Goal: Transaction & Acquisition: Book appointment/travel/reservation

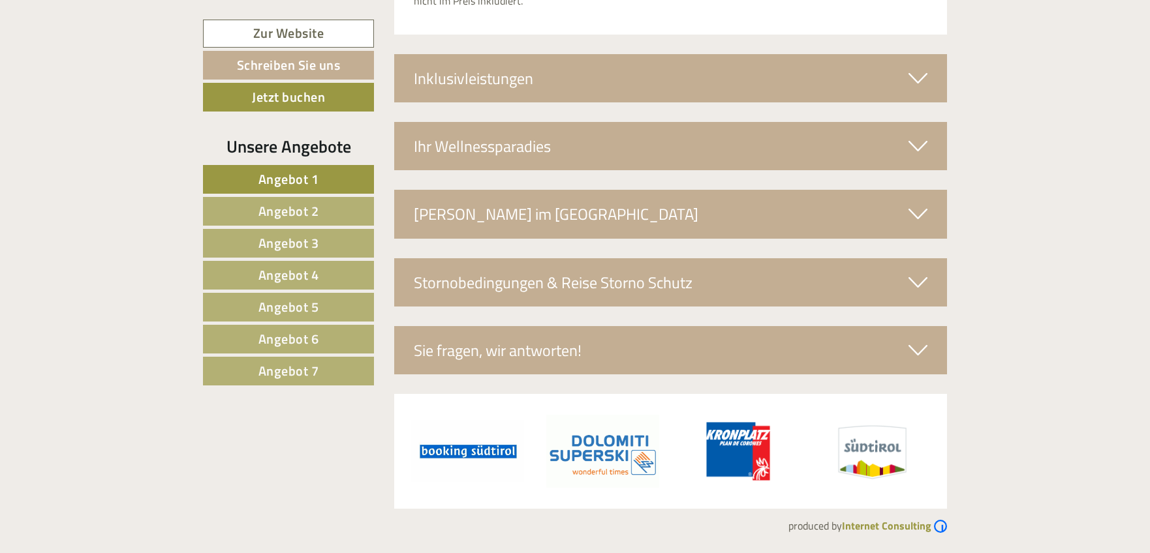
scroll to position [3817, 0]
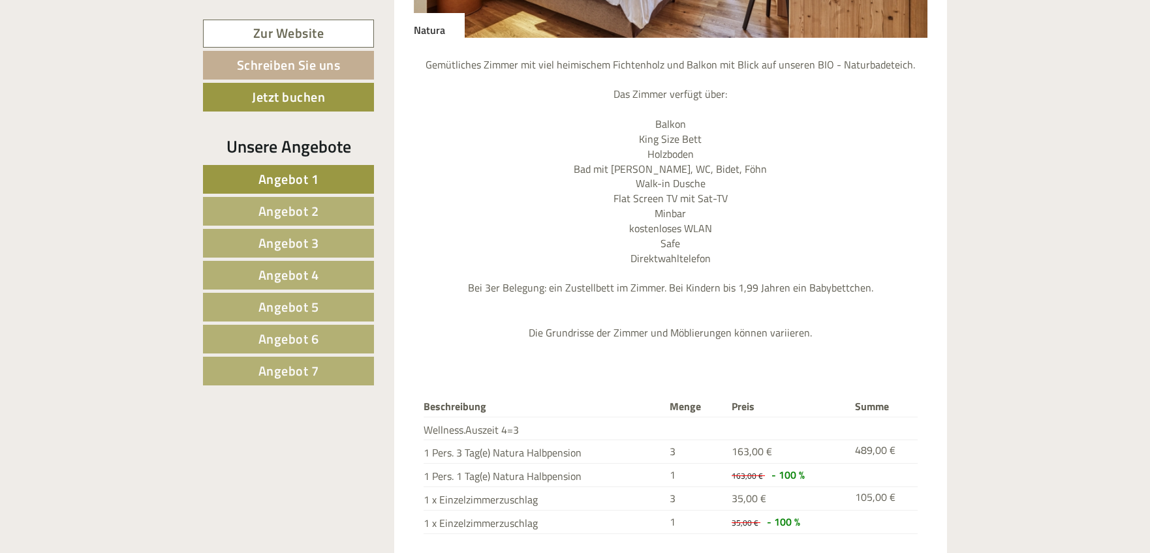
click at [266, 212] on span "Angebot 2" at bounding box center [288, 211] width 61 height 20
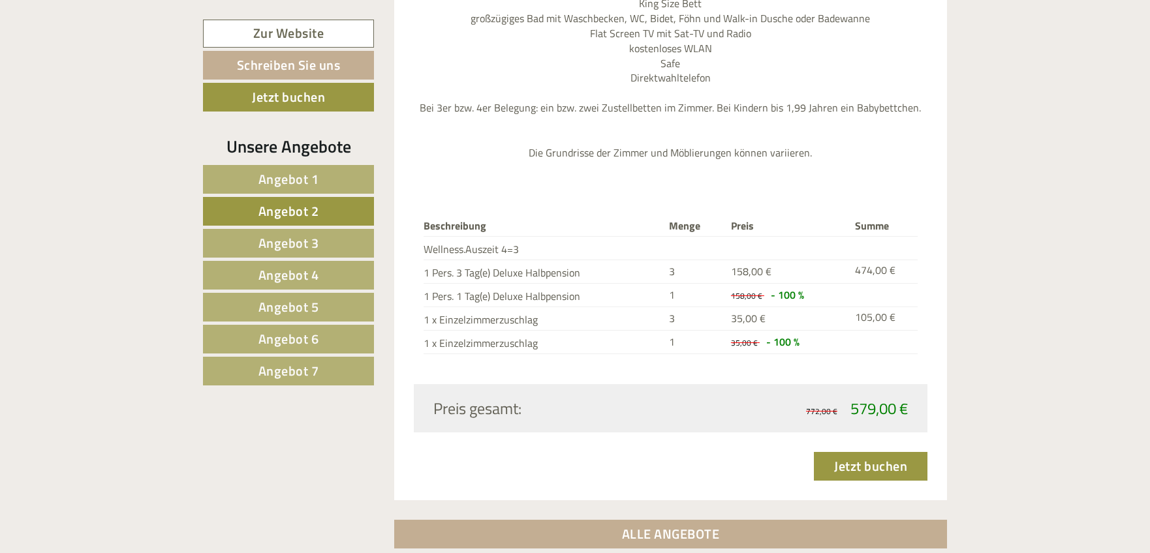
scroll to position [2080, 0]
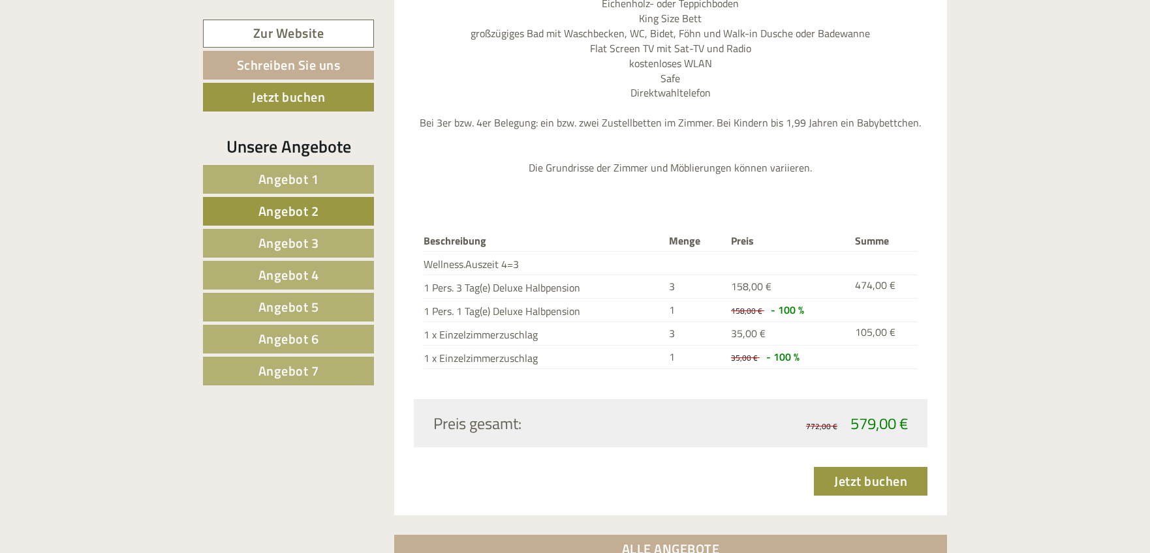
click at [279, 247] on span "Angebot 3" at bounding box center [288, 243] width 61 height 20
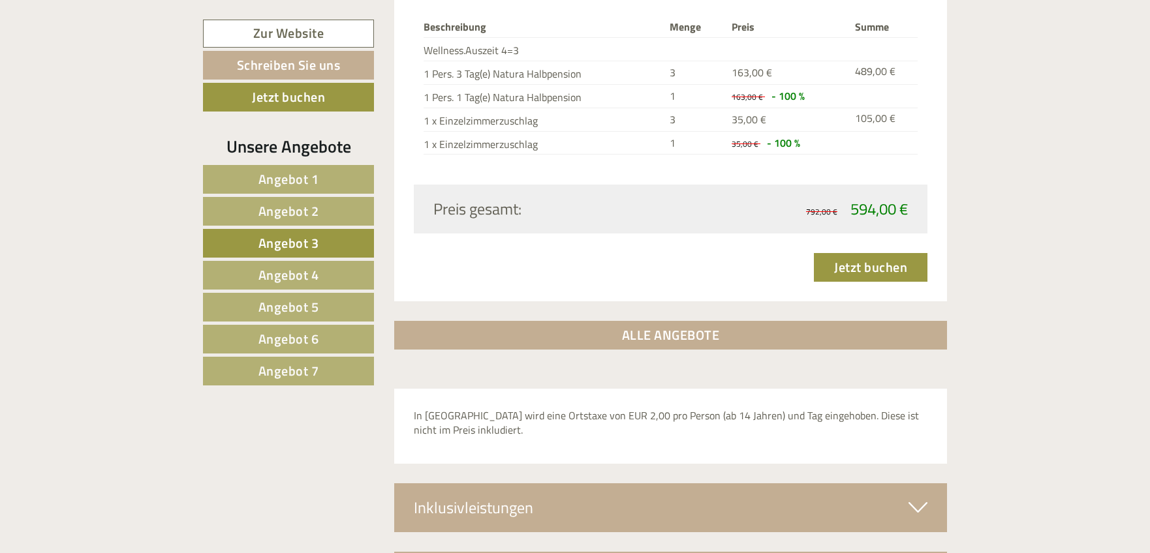
scroll to position [2048, 0]
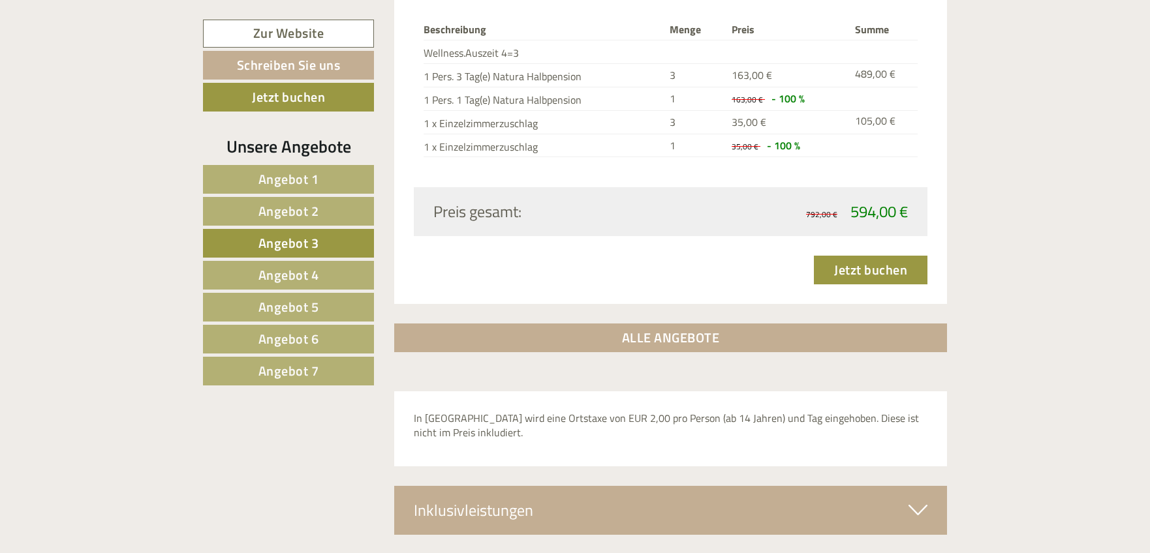
click at [312, 271] on span "Angebot 4" at bounding box center [288, 275] width 61 height 20
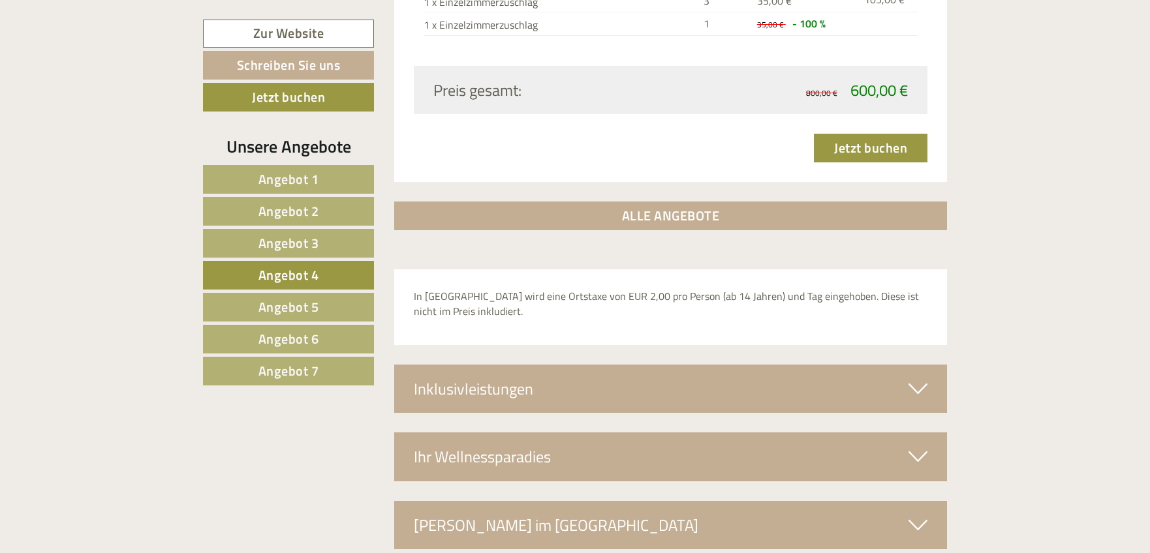
scroll to position [2307, 0]
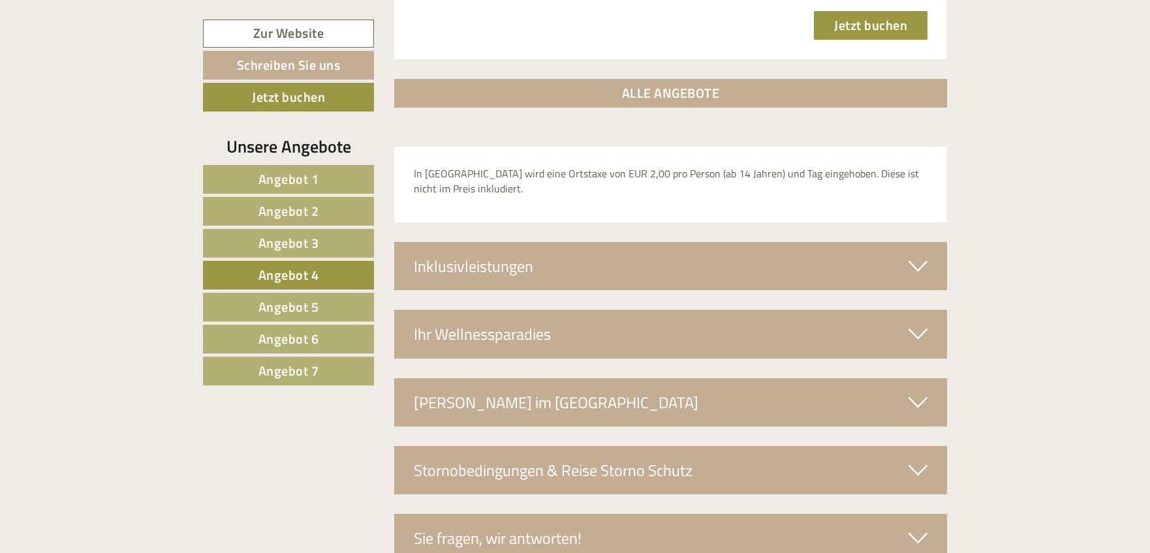
click at [550, 264] on div "Inklusivleistungen" at bounding box center [670, 266] width 553 height 48
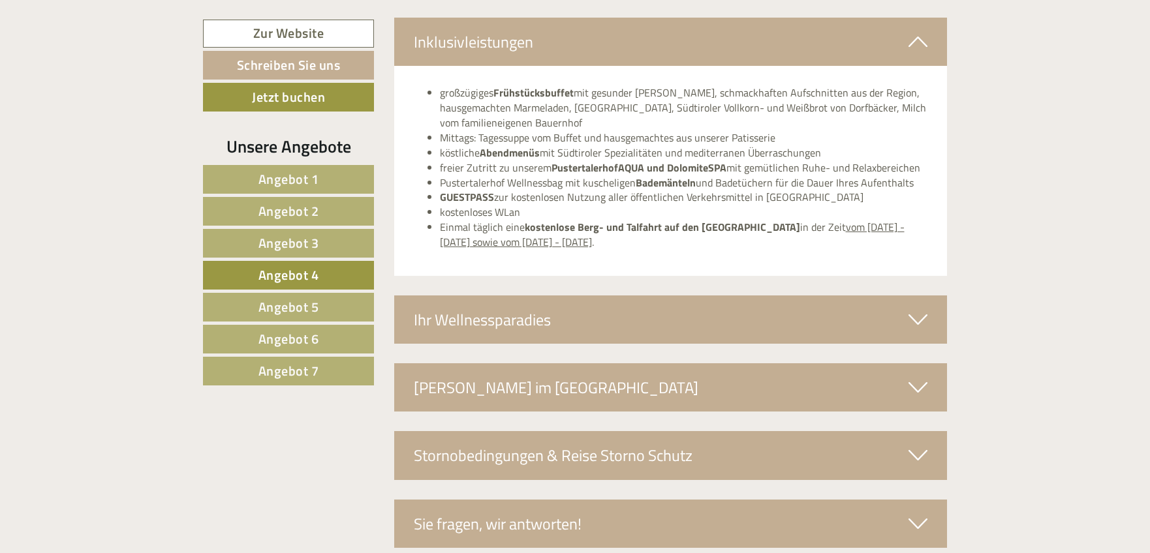
scroll to position [2532, 0]
click at [540, 320] on div "Ihr Wellnessparadies" at bounding box center [670, 319] width 553 height 48
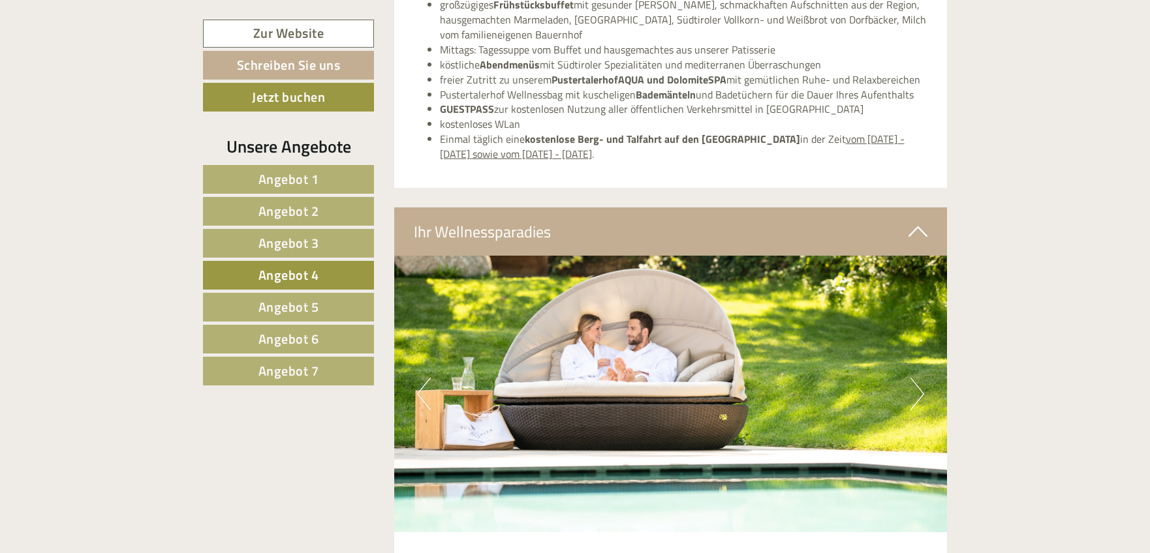
scroll to position [2763, 0]
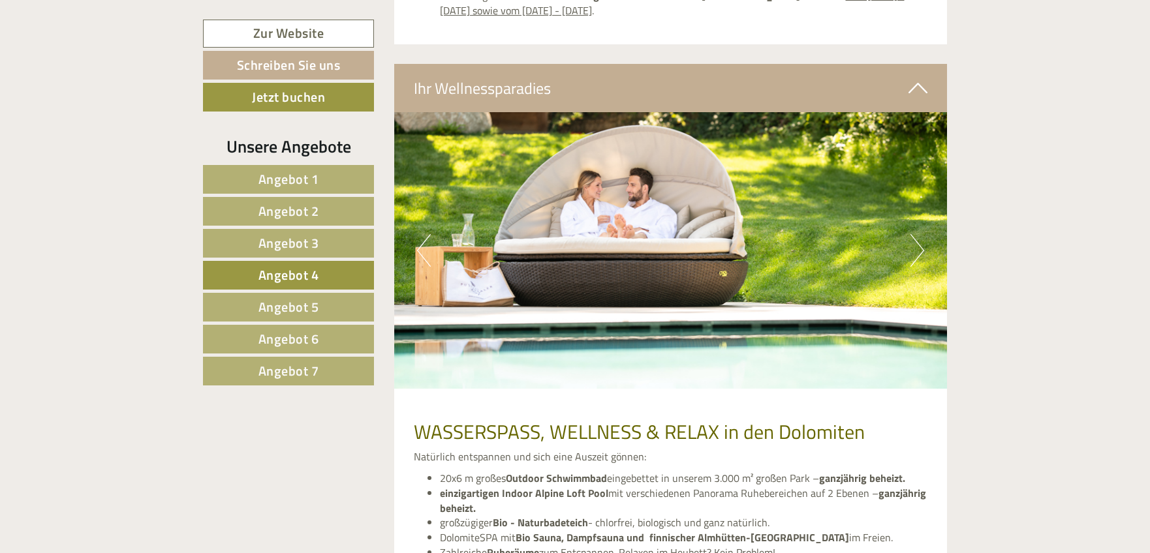
click at [915, 250] on button "Next" at bounding box center [917, 250] width 14 height 33
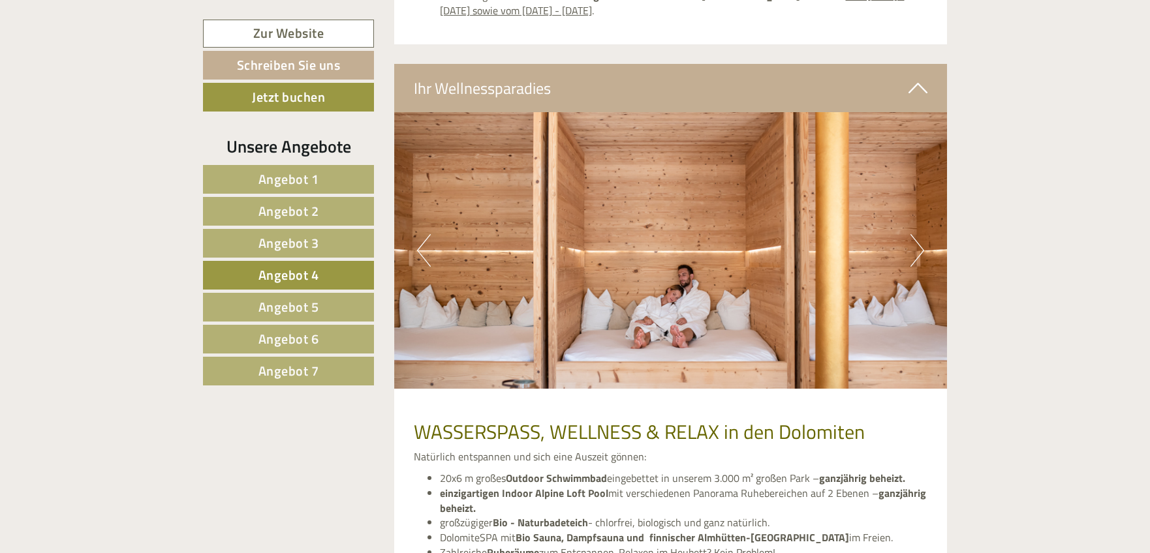
click at [915, 250] on button "Next" at bounding box center [917, 250] width 14 height 33
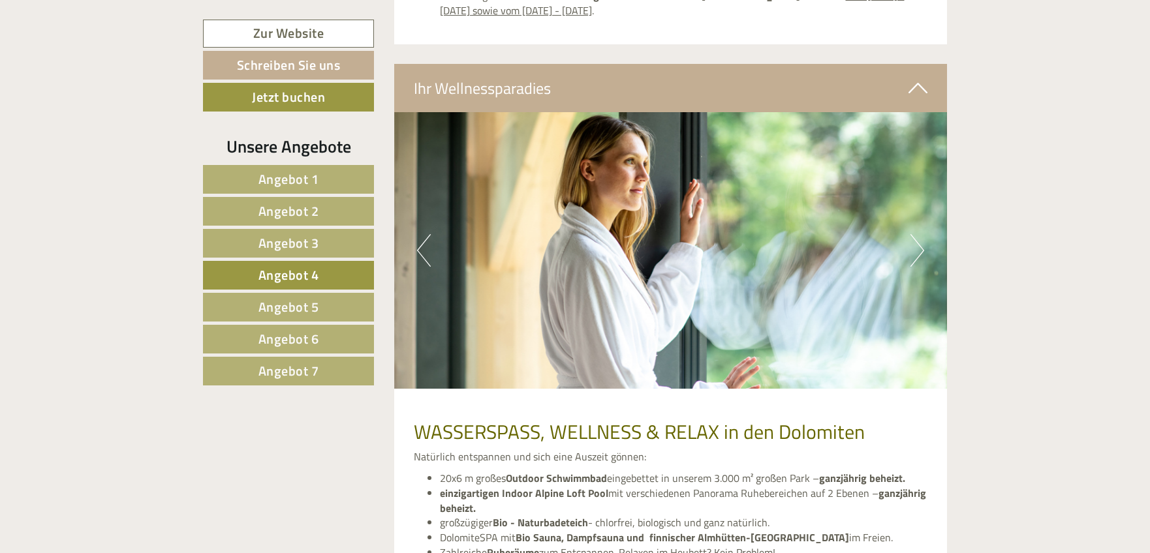
click at [915, 250] on button "Next" at bounding box center [917, 250] width 14 height 33
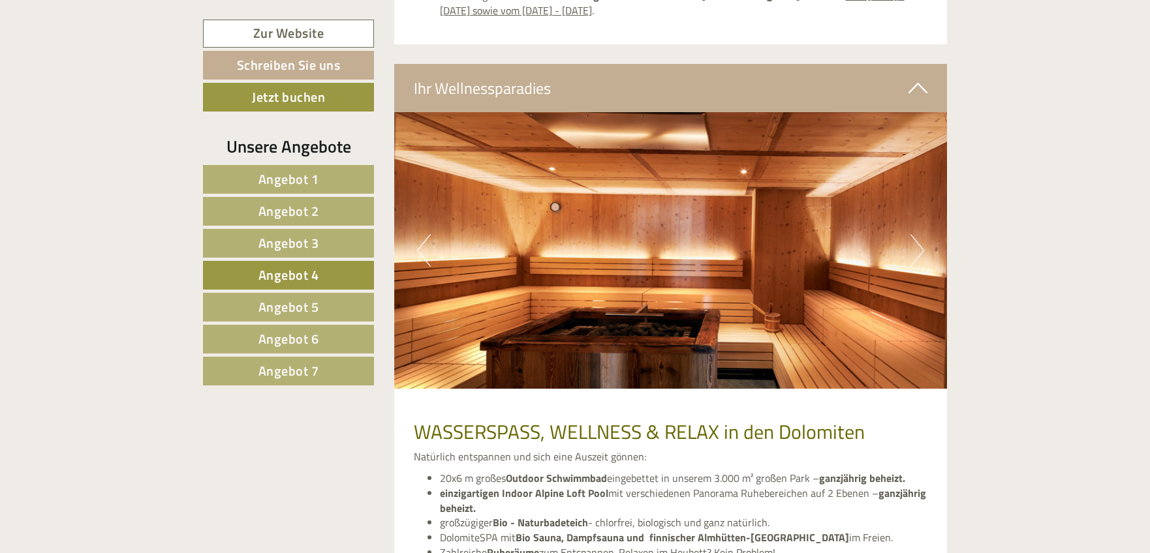
click at [915, 250] on button "Next" at bounding box center [917, 250] width 14 height 33
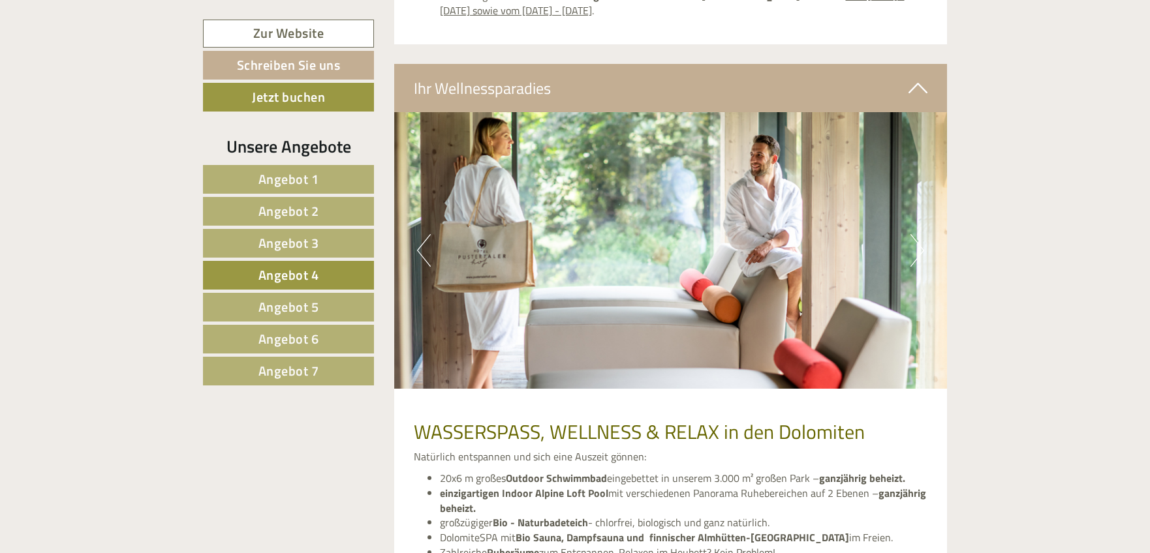
click at [915, 250] on button "Next" at bounding box center [917, 250] width 14 height 33
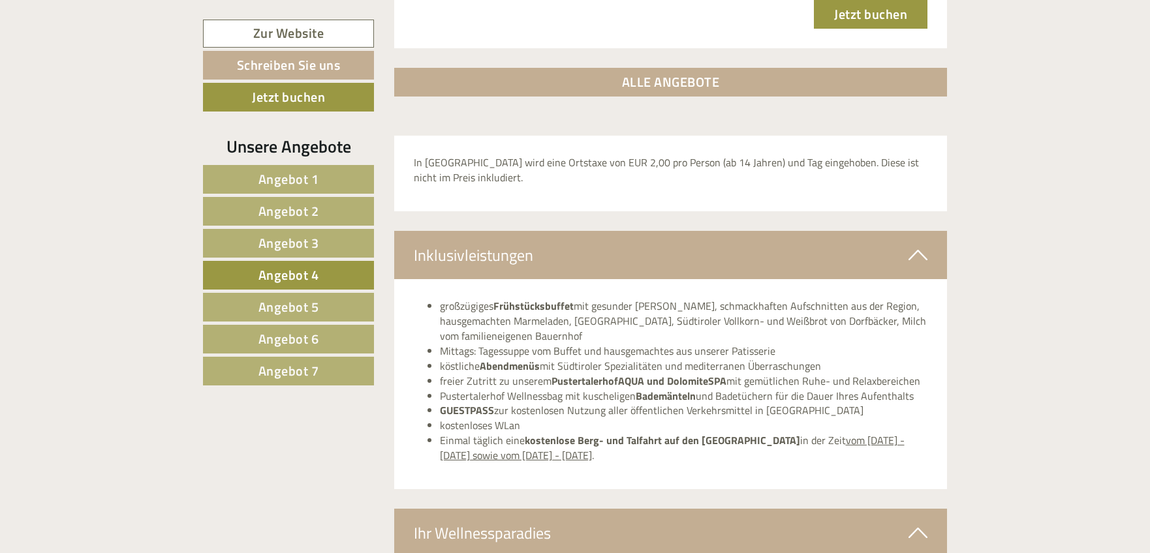
scroll to position [2172, 0]
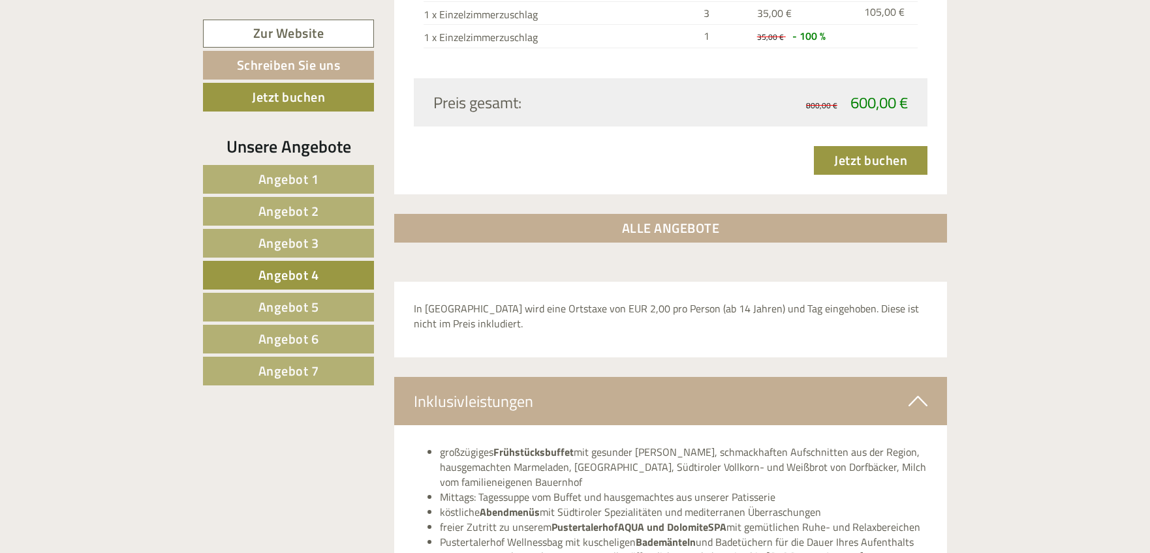
click at [294, 306] on span "Angebot 5" at bounding box center [288, 307] width 61 height 20
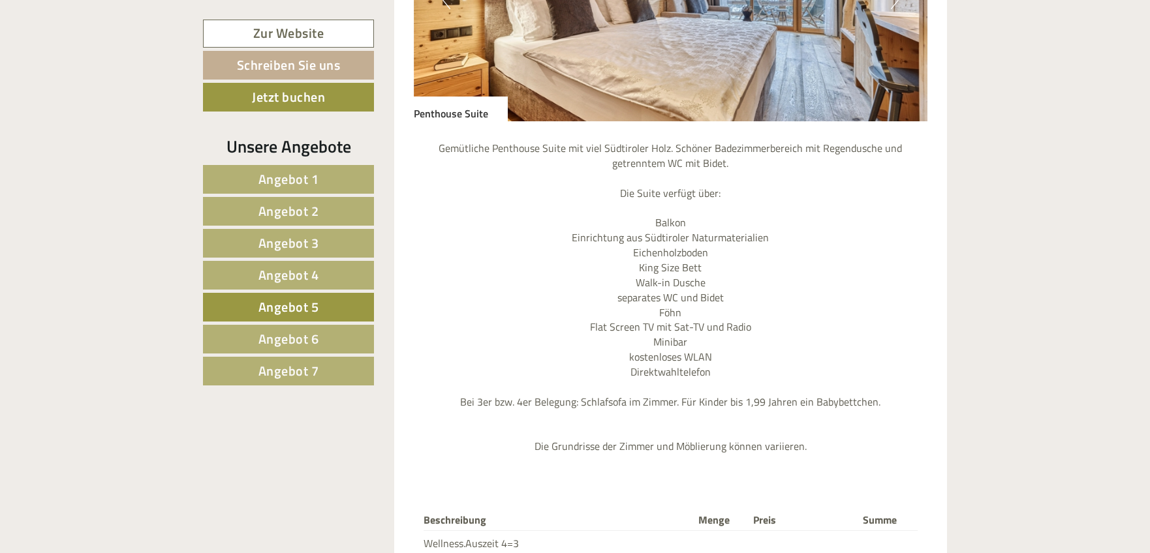
scroll to position [1393, 0]
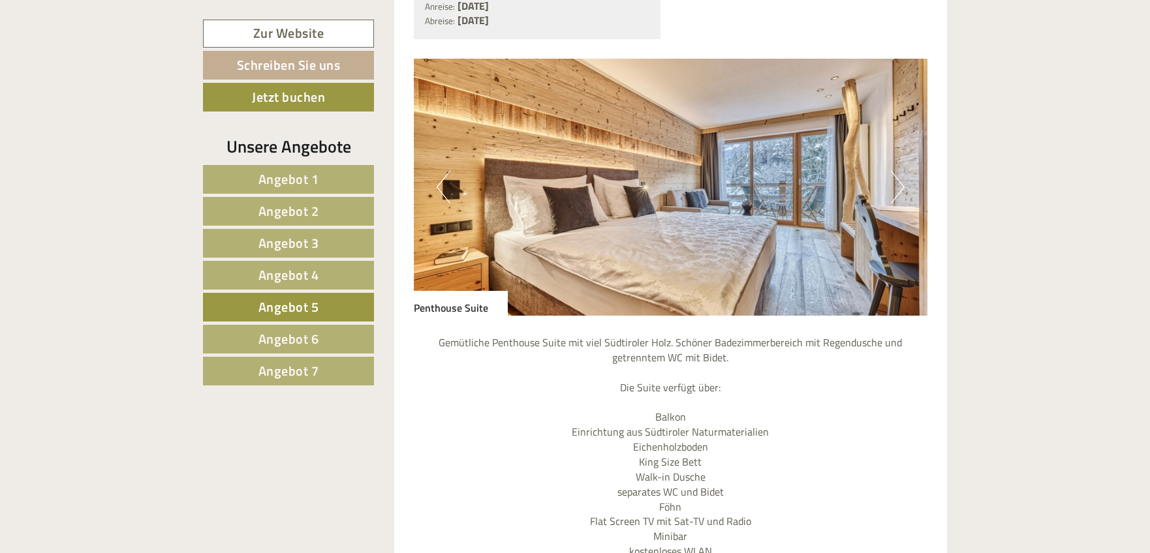
click at [301, 335] on span "Angebot 6" at bounding box center [288, 339] width 61 height 20
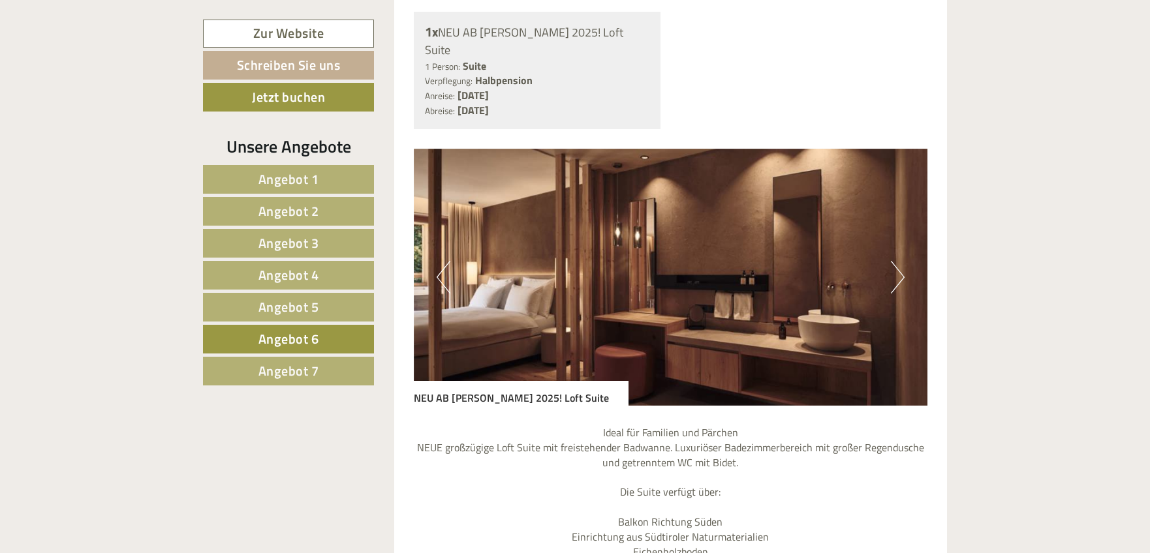
scroll to position [1082, 0]
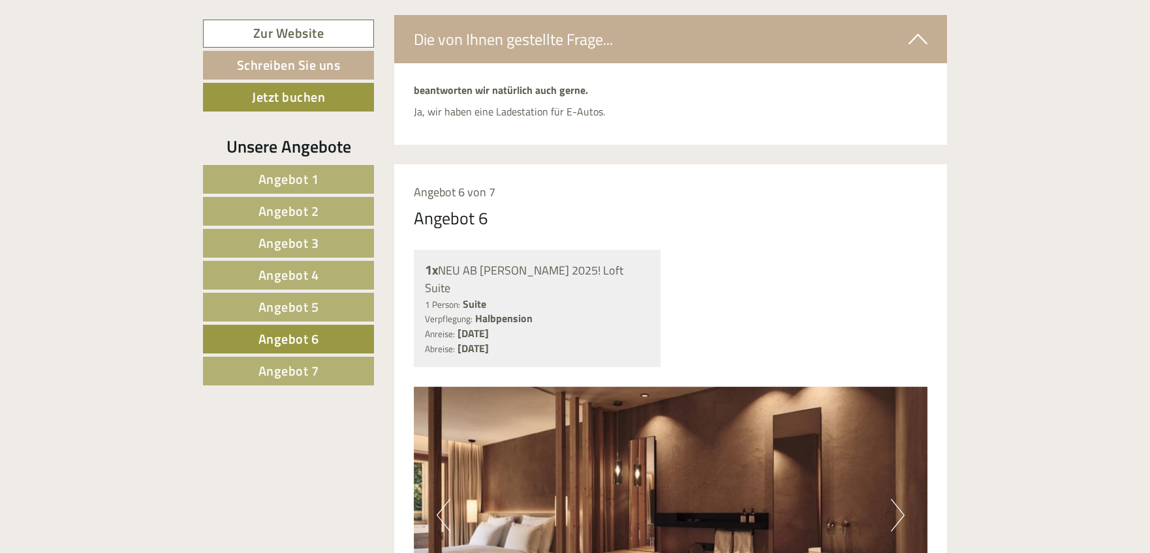
click at [307, 373] on span "Angebot 7" at bounding box center [288, 371] width 61 height 20
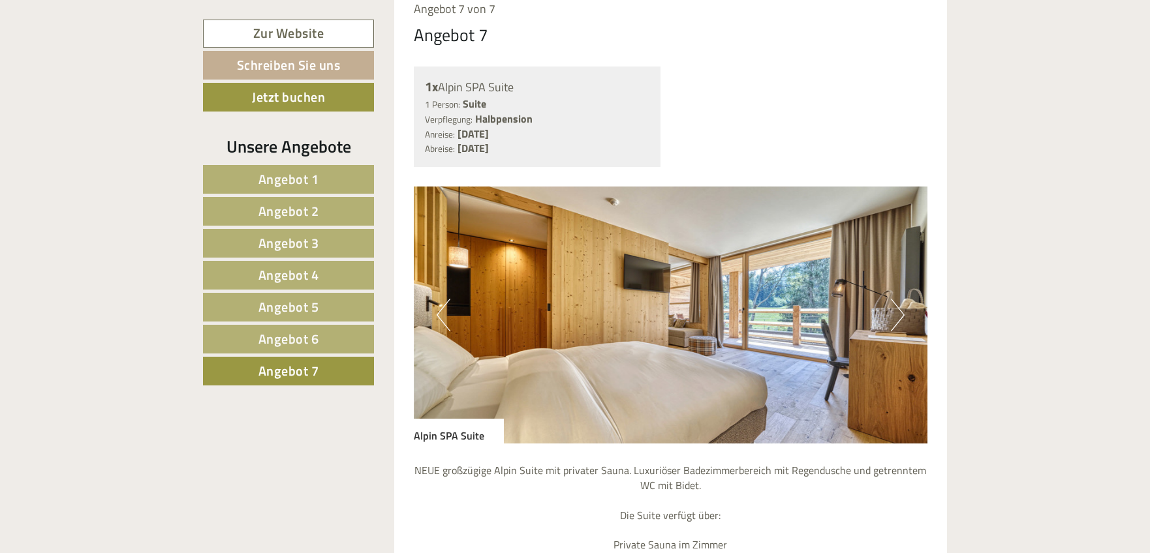
scroll to position [1433, 0]
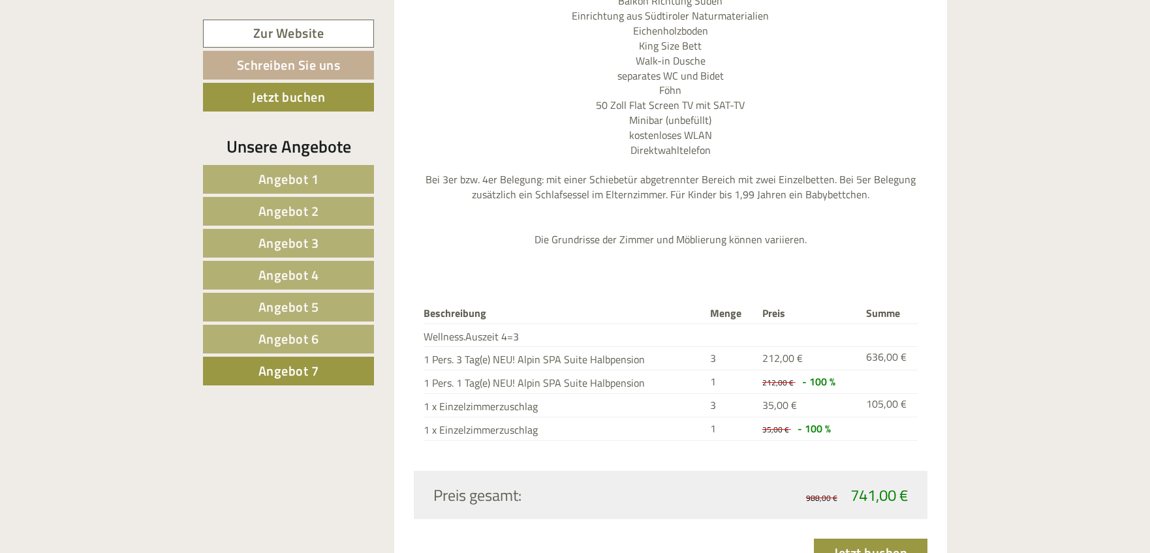
click at [314, 341] on span "Angebot 6" at bounding box center [288, 339] width 61 height 20
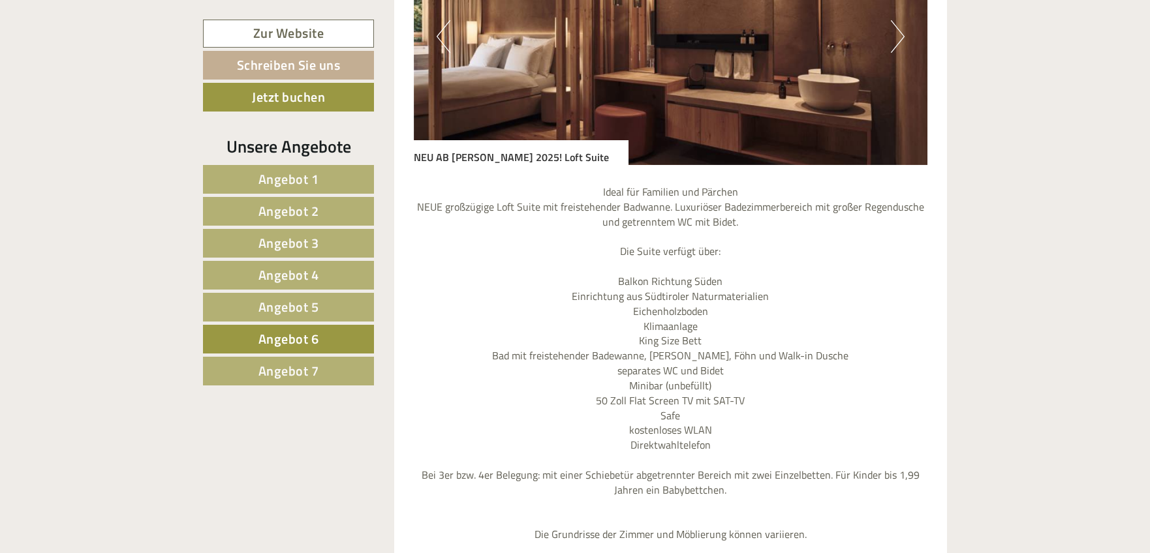
scroll to position [1644, 0]
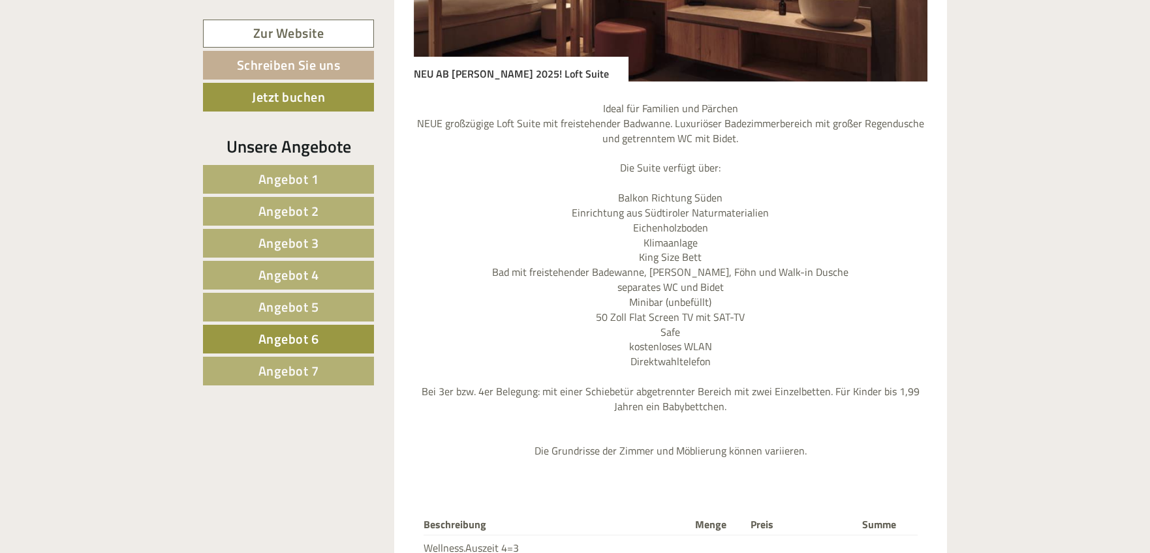
click at [277, 302] on span "Angebot 5" at bounding box center [288, 307] width 61 height 20
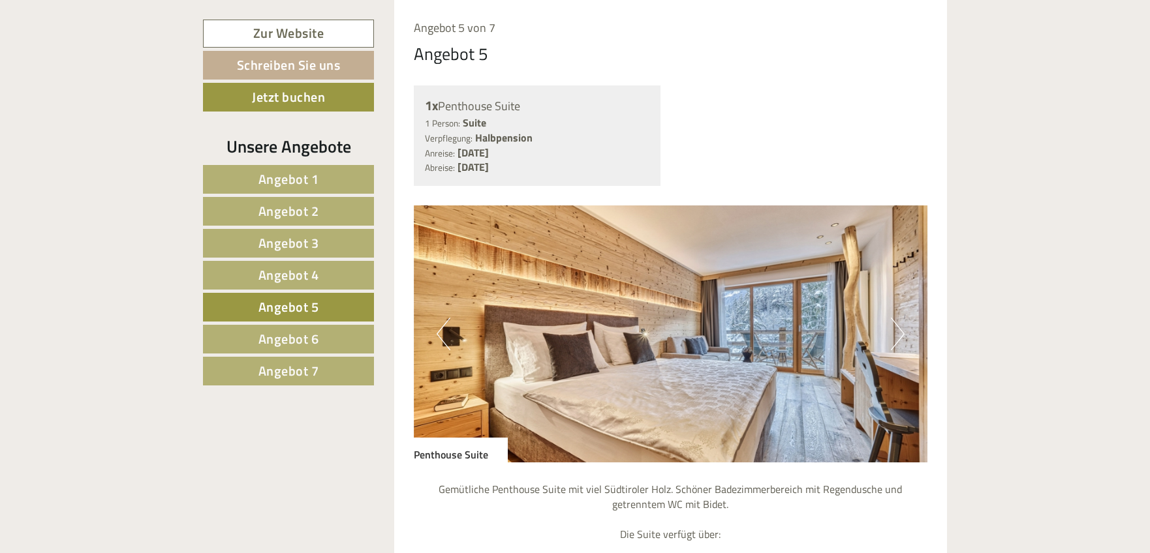
click at [292, 243] on span "Angebot 3" at bounding box center [288, 243] width 61 height 20
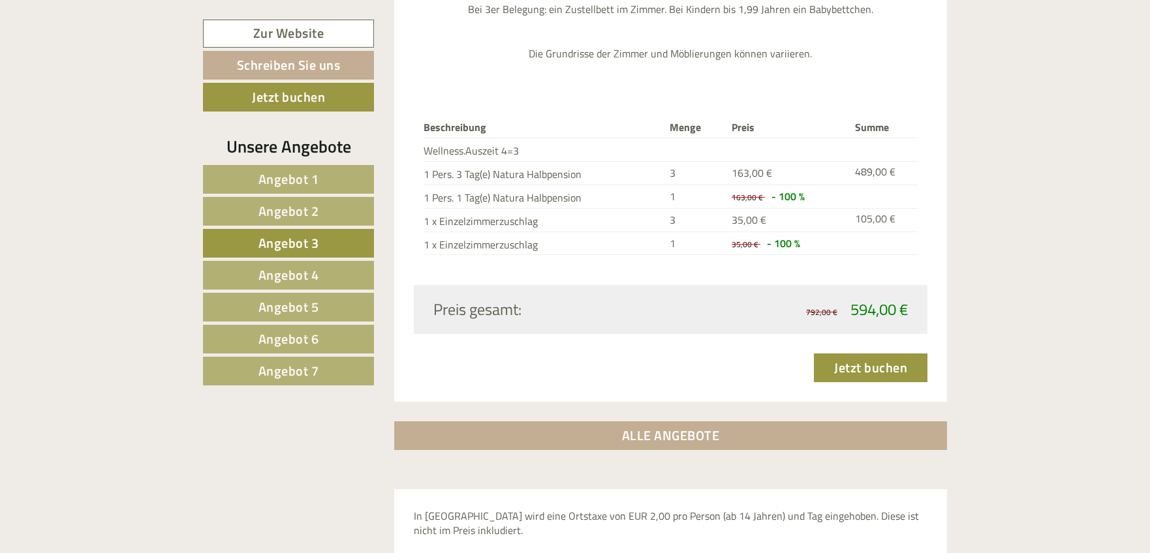
scroll to position [2006, 0]
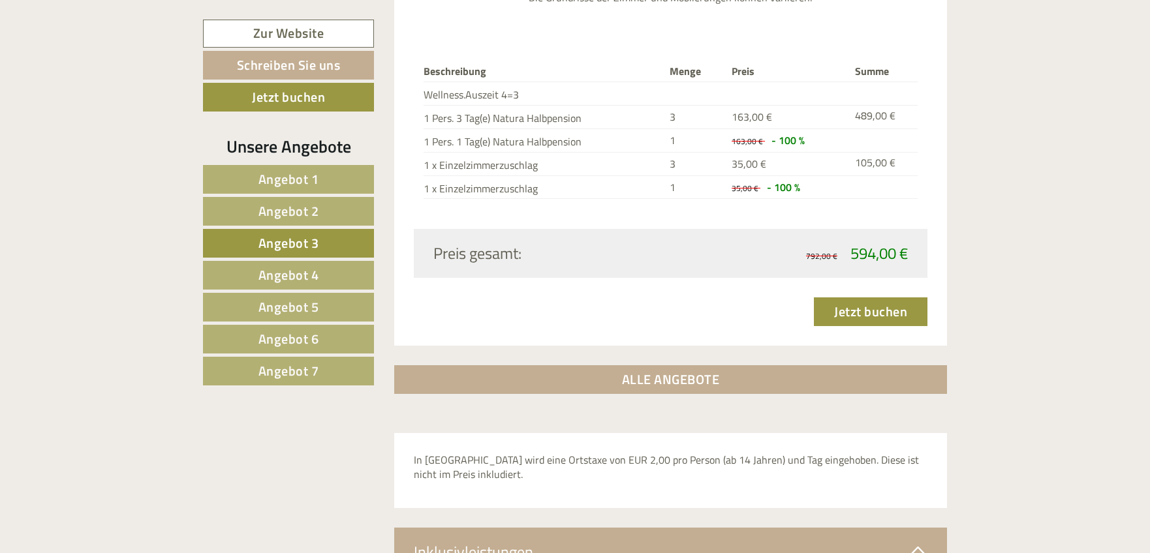
click at [302, 212] on span "Angebot 2" at bounding box center [288, 211] width 61 height 20
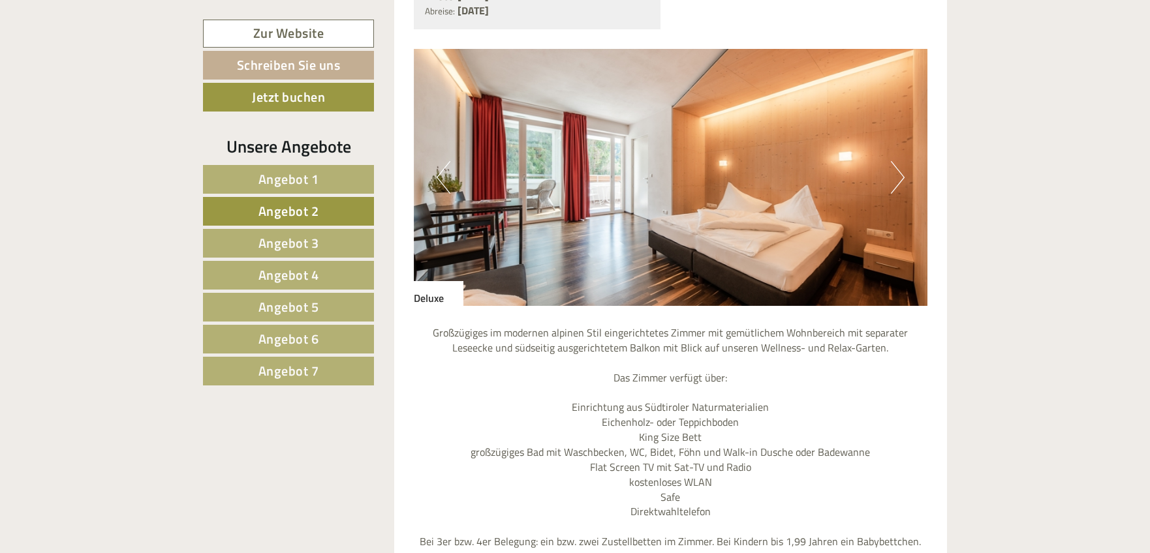
scroll to position [1461, 0]
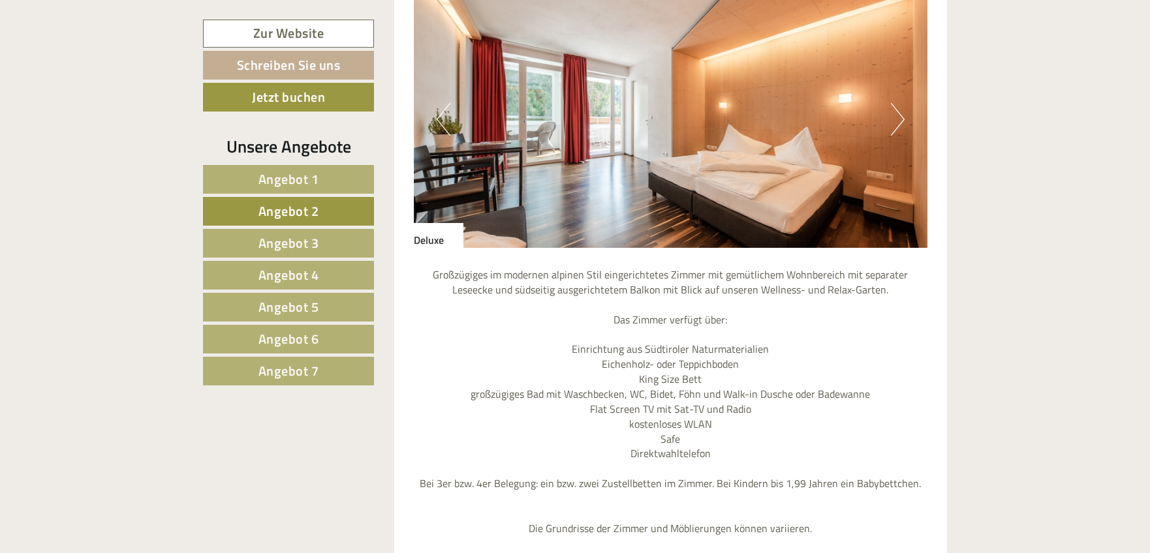
click at [281, 244] on span "Angebot 3" at bounding box center [288, 243] width 61 height 20
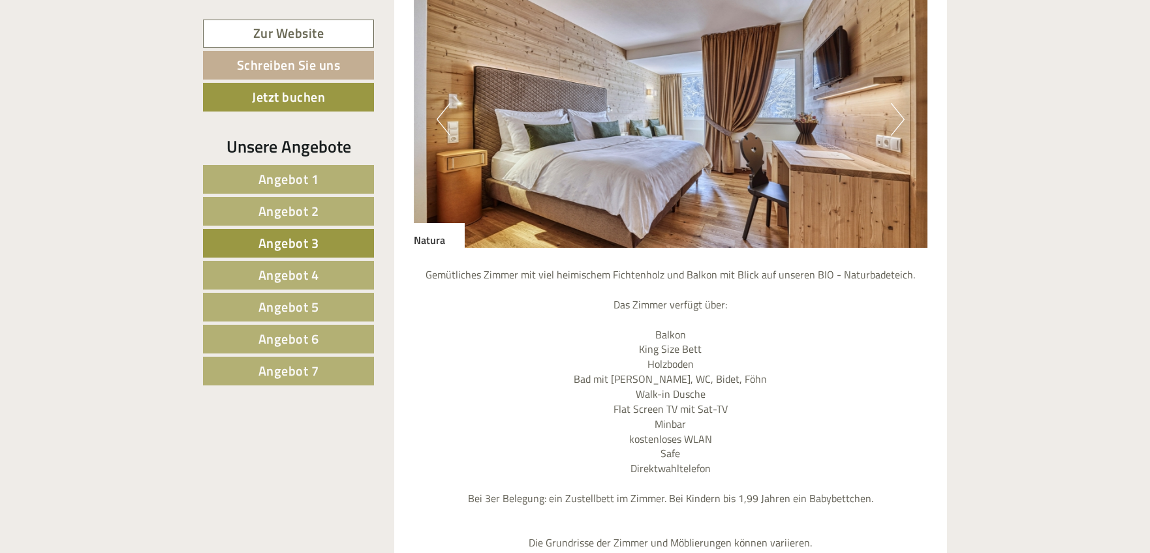
scroll to position [1246, 0]
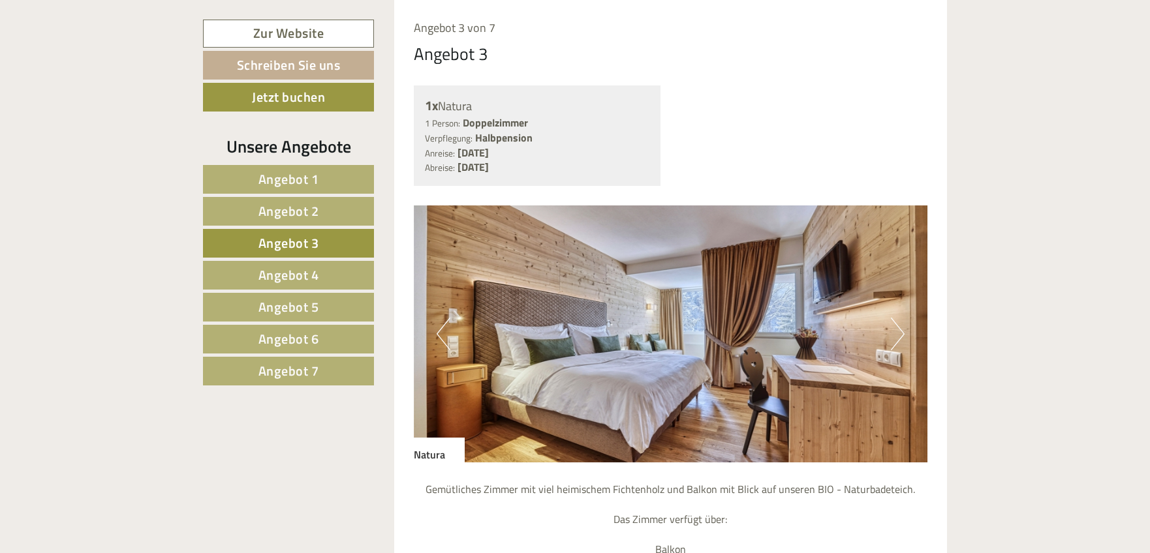
click at [295, 271] on span "Angebot 4" at bounding box center [288, 275] width 61 height 20
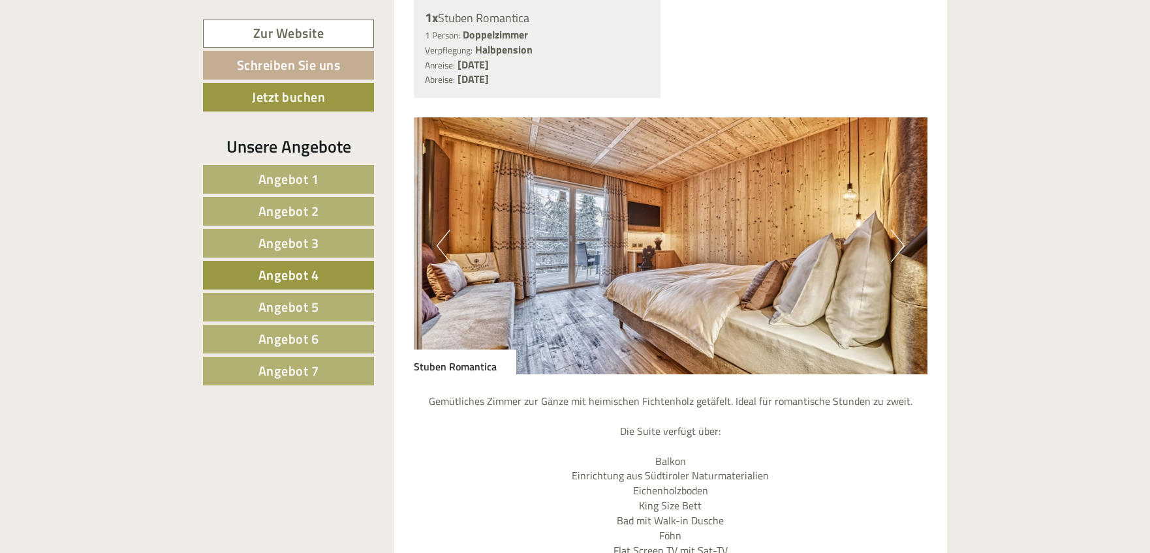
scroll to position [1457, 0]
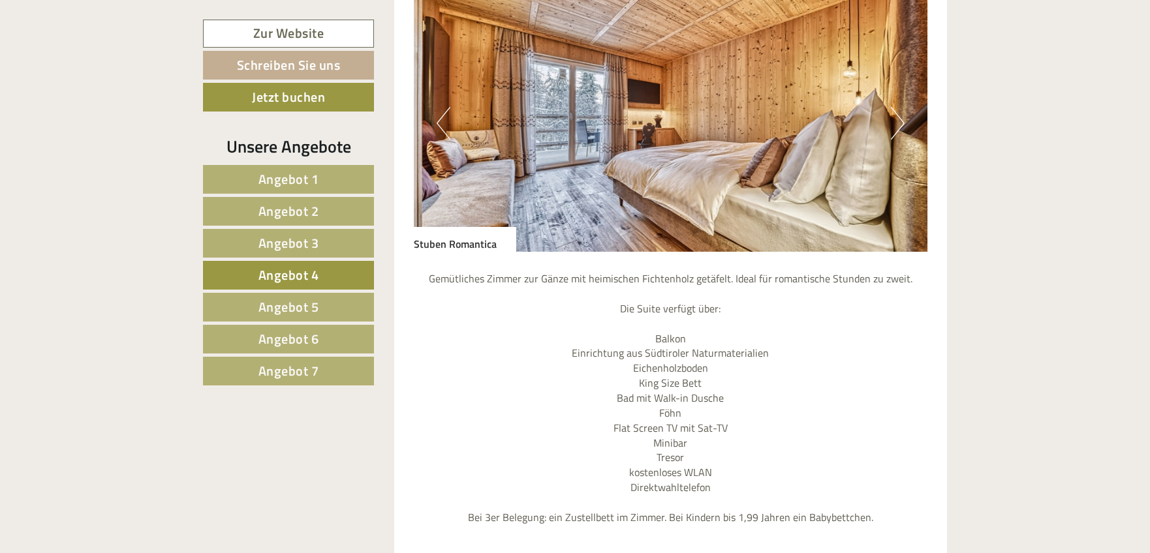
click at [283, 246] on span "Angebot 3" at bounding box center [288, 243] width 61 height 20
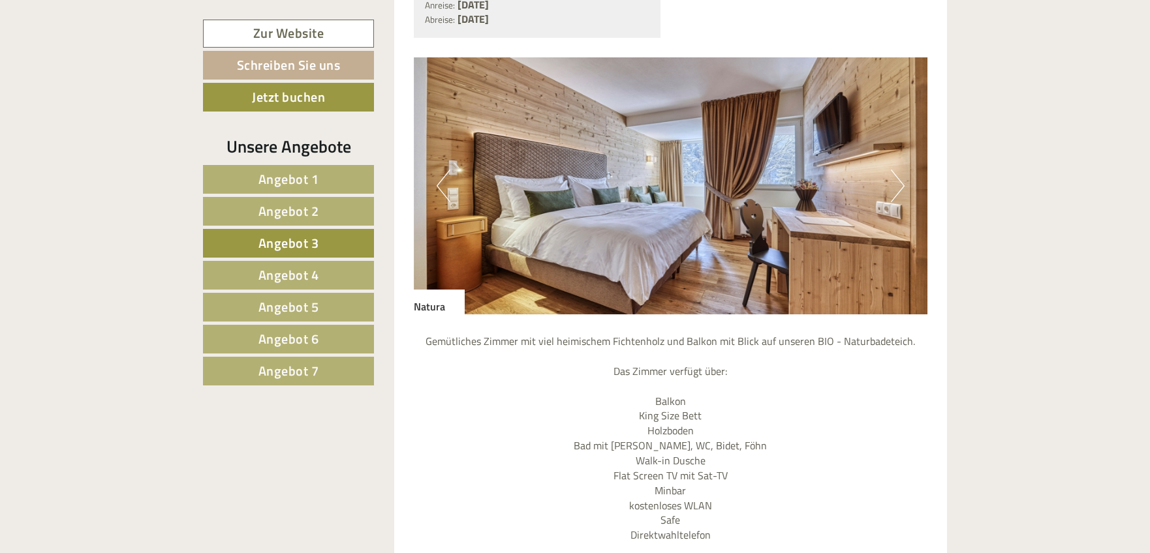
scroll to position [1450, 0]
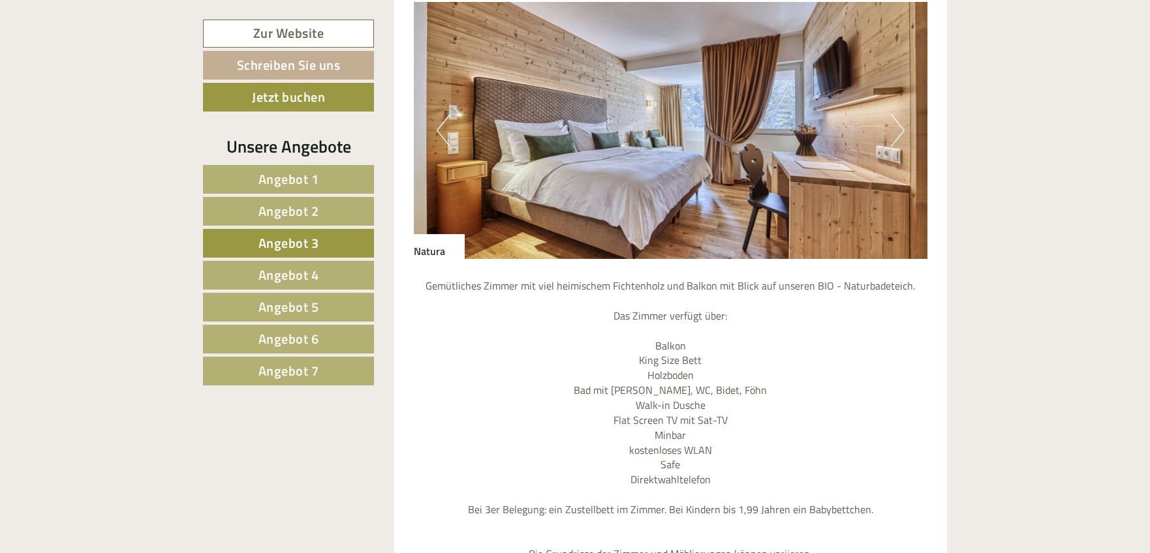
click at [266, 279] on span "Angebot 4" at bounding box center [288, 275] width 61 height 20
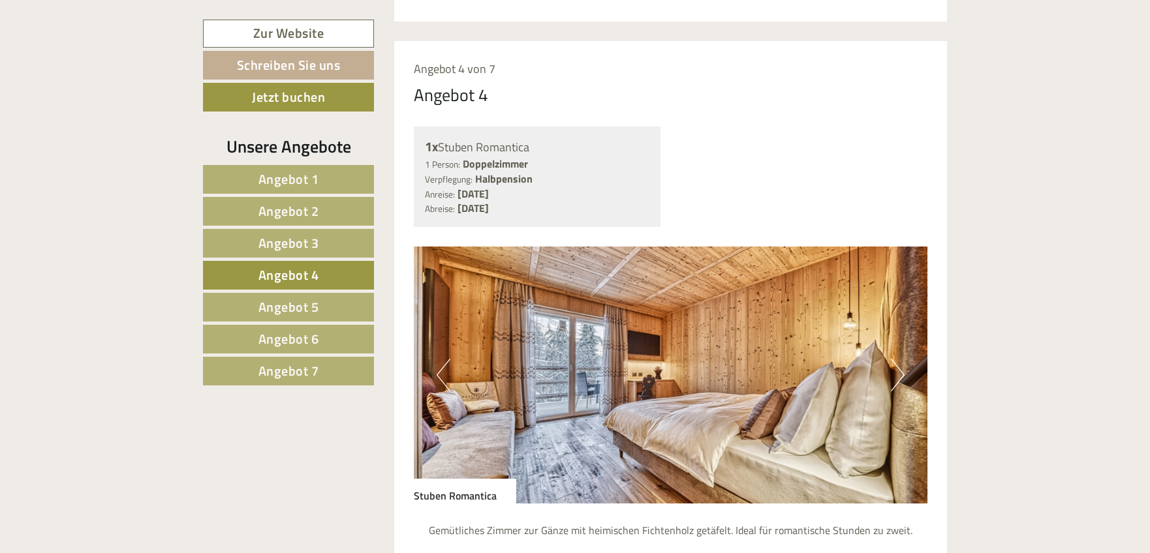
scroll to position [1220, 0]
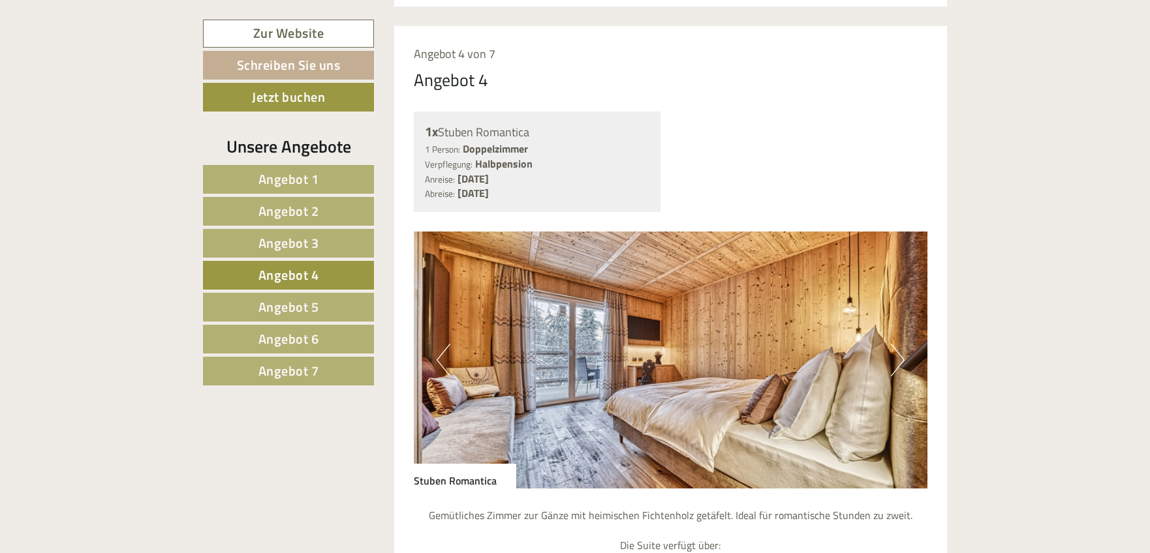
click at [893, 359] on button "Next" at bounding box center [898, 360] width 14 height 33
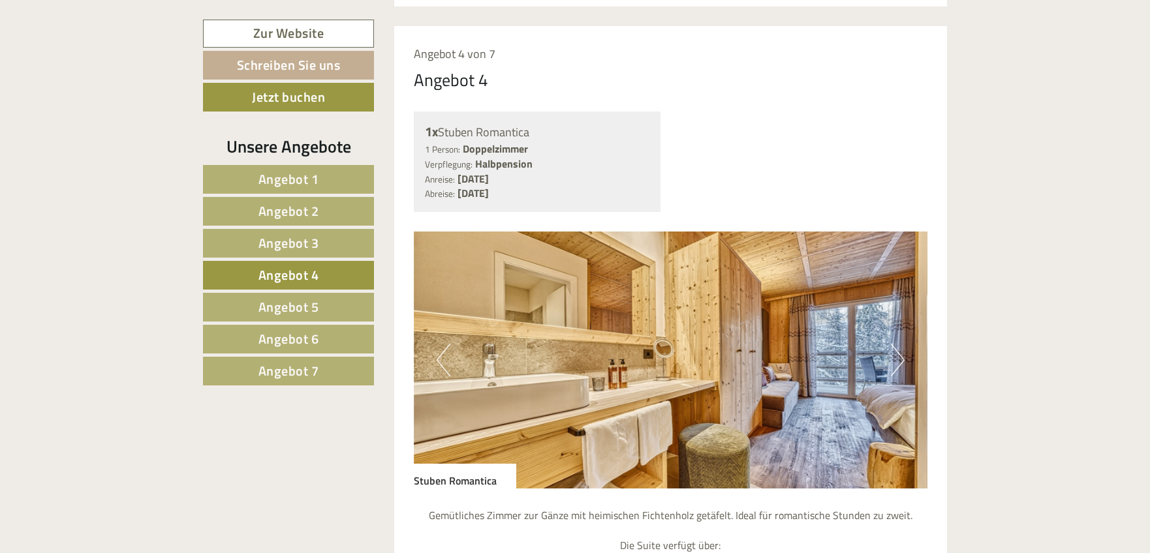
click at [894, 358] on button "Next" at bounding box center [898, 360] width 14 height 33
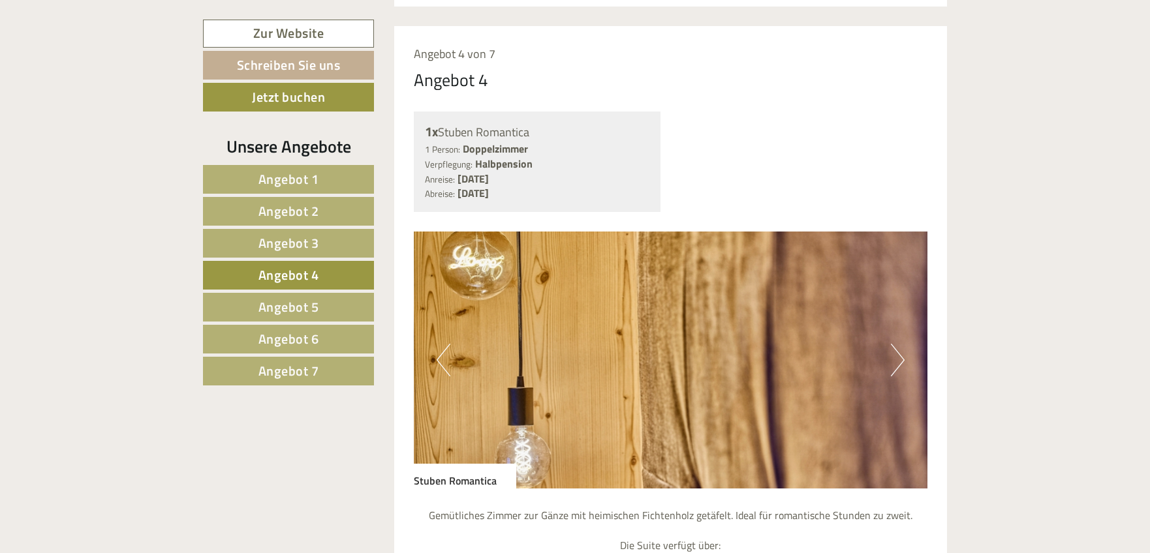
click at [894, 358] on button "Next" at bounding box center [898, 360] width 14 height 33
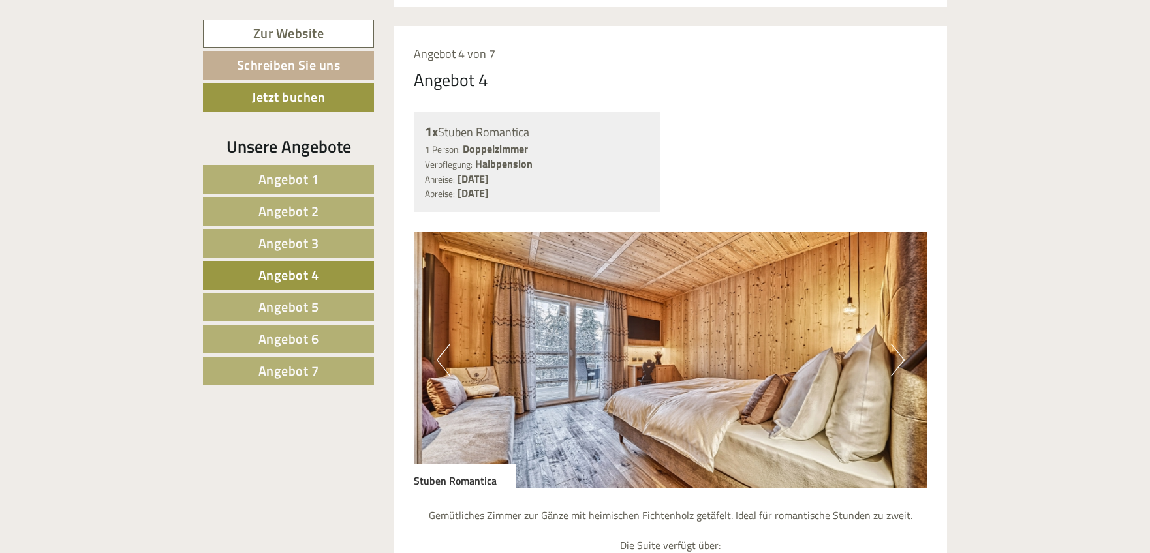
click at [894, 358] on button "Next" at bounding box center [898, 360] width 14 height 33
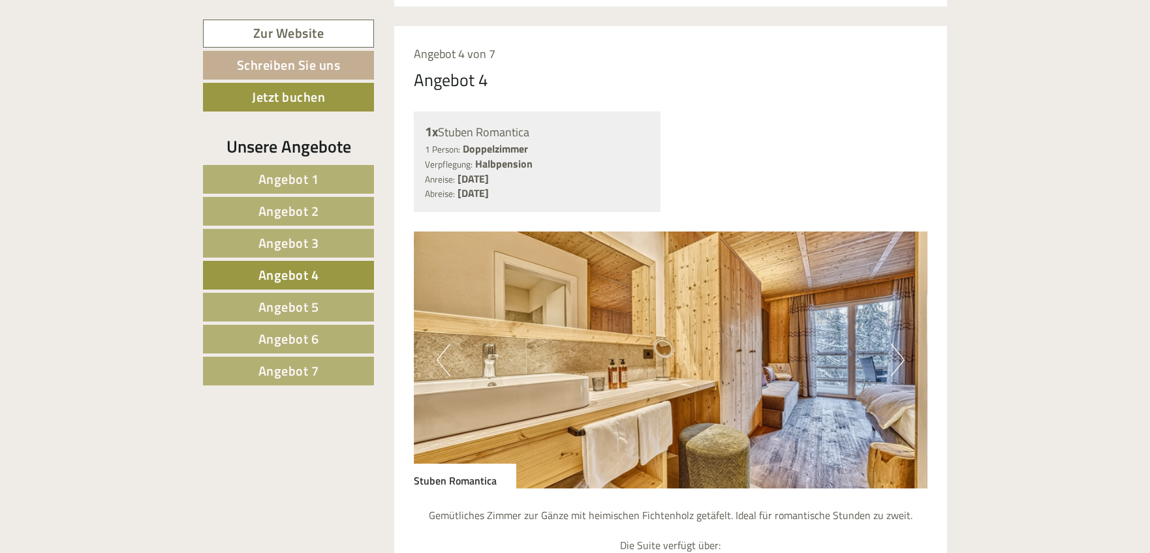
click at [241, 236] on link "Angebot 3" at bounding box center [288, 243] width 171 height 29
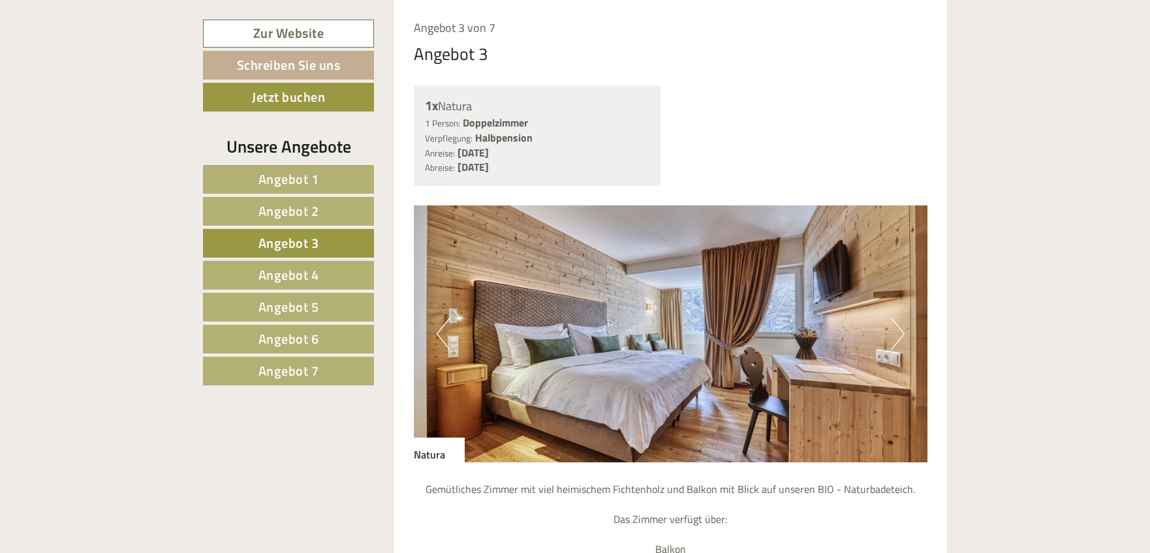
click at [906, 326] on img at bounding box center [671, 334] width 514 height 257
click at [900, 333] on button "Next" at bounding box center [898, 334] width 14 height 33
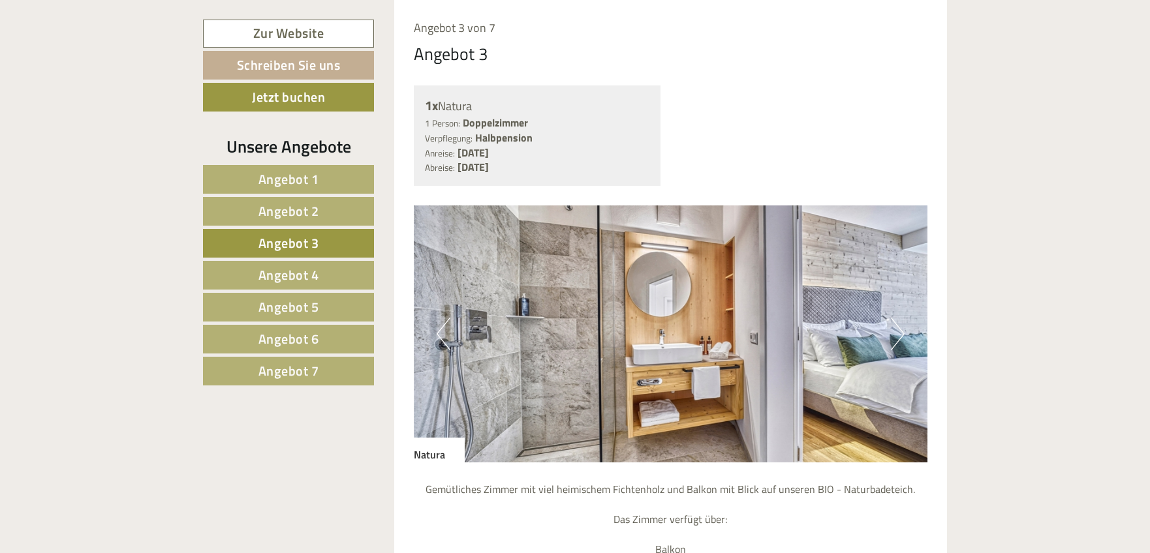
click at [900, 333] on button "Next" at bounding box center [898, 334] width 14 height 33
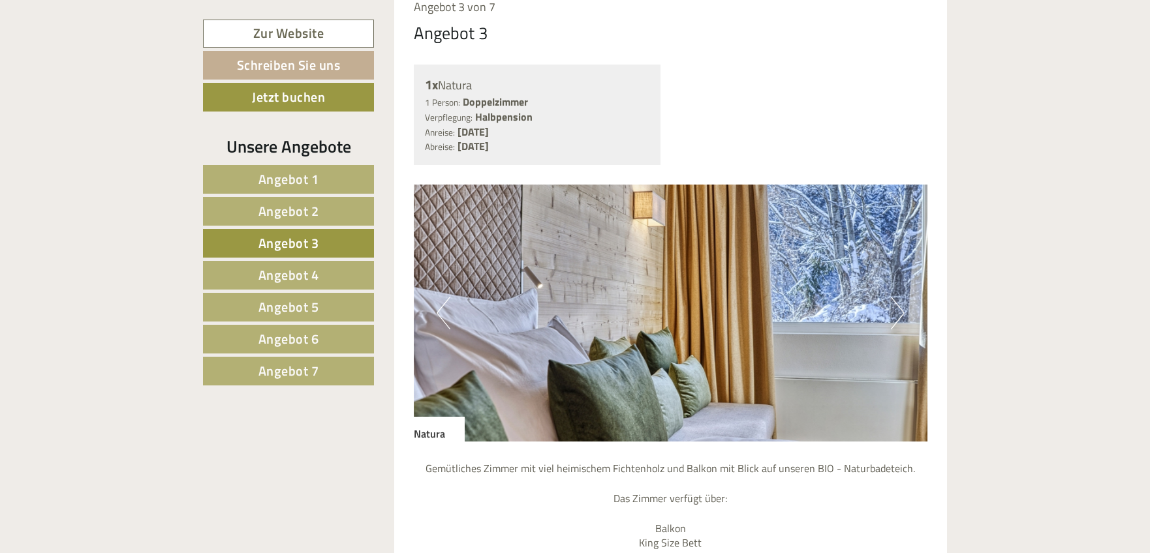
scroll to position [1283, 0]
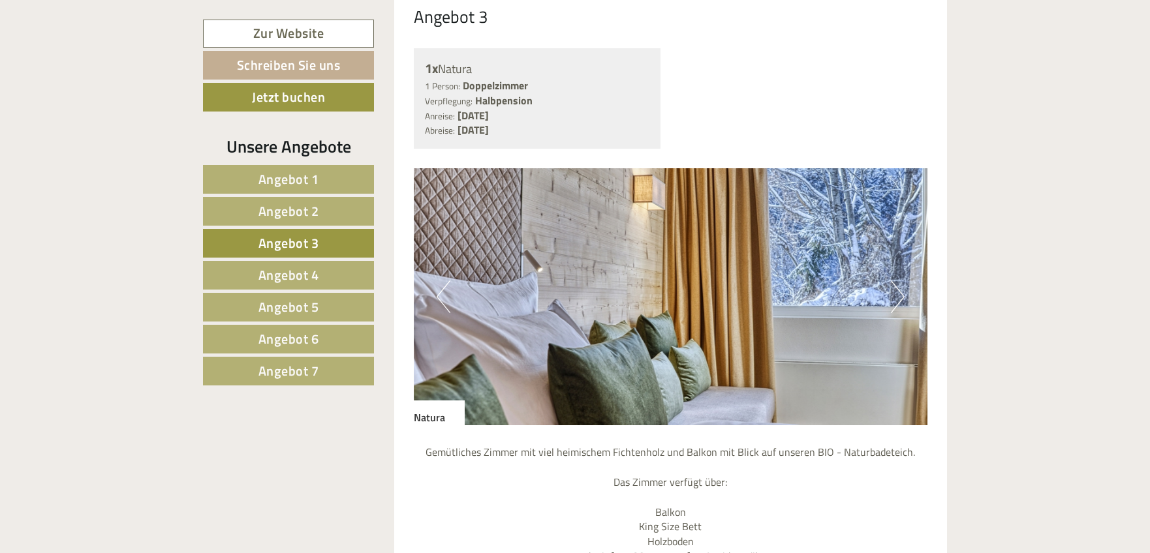
click at [893, 298] on button "Next" at bounding box center [898, 297] width 14 height 33
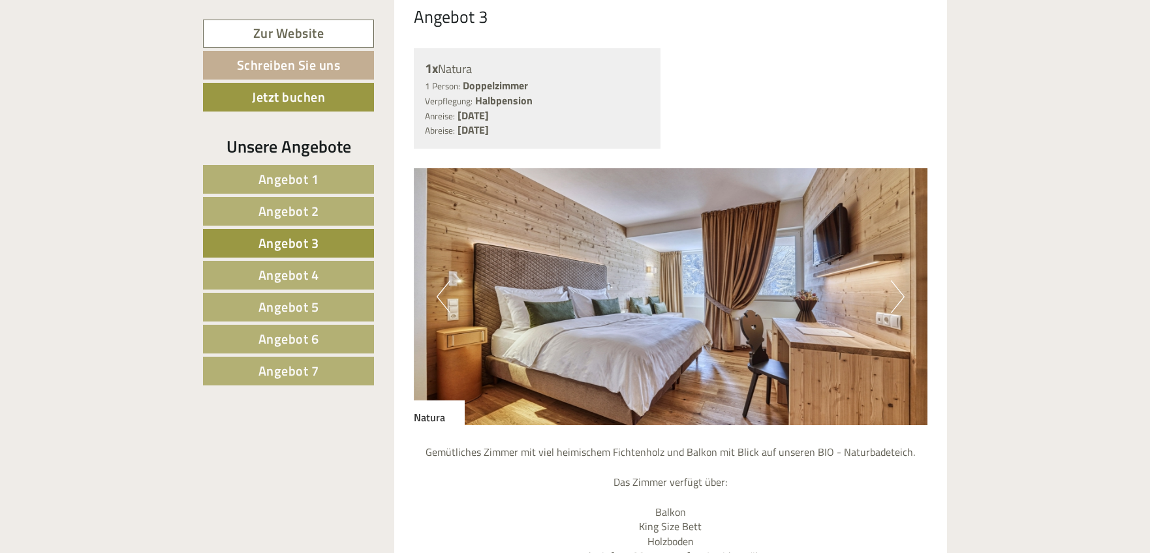
click at [893, 298] on button "Next" at bounding box center [898, 297] width 14 height 33
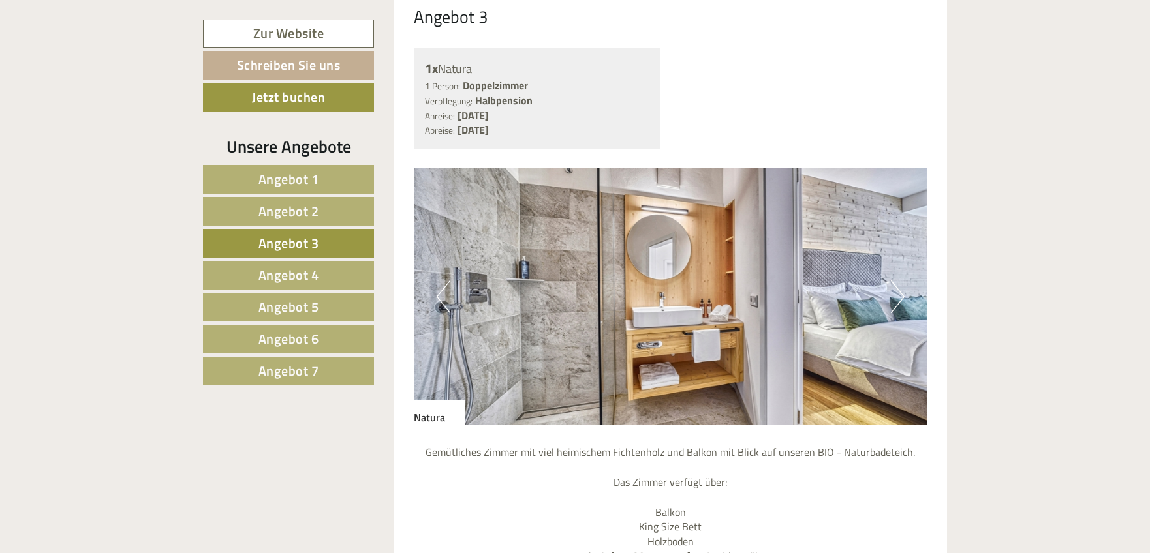
click at [893, 298] on button "Next" at bounding box center [898, 297] width 14 height 33
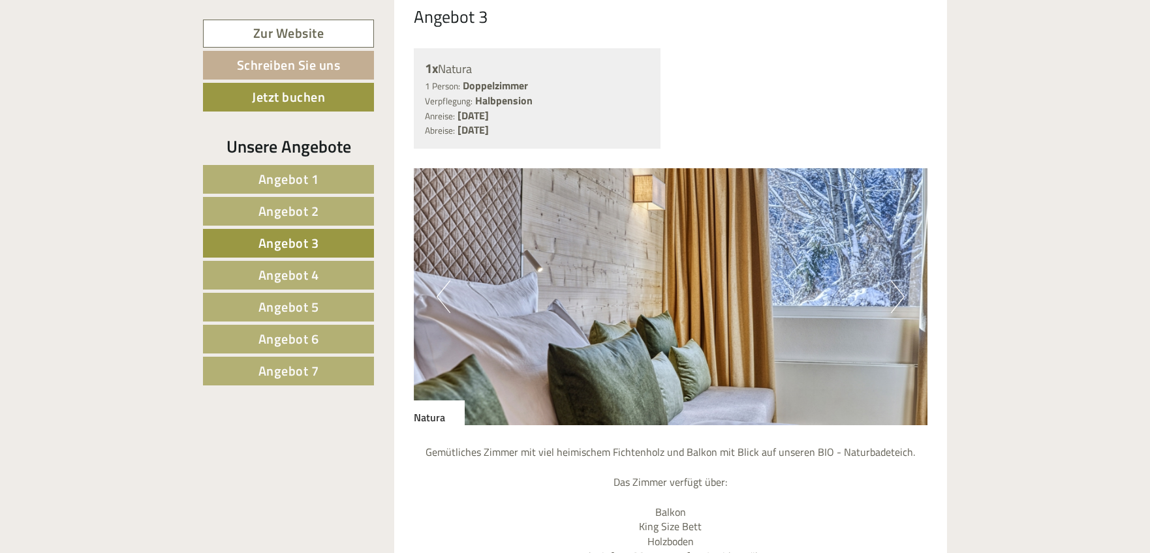
click at [317, 305] on span "Angebot 5" at bounding box center [288, 307] width 61 height 20
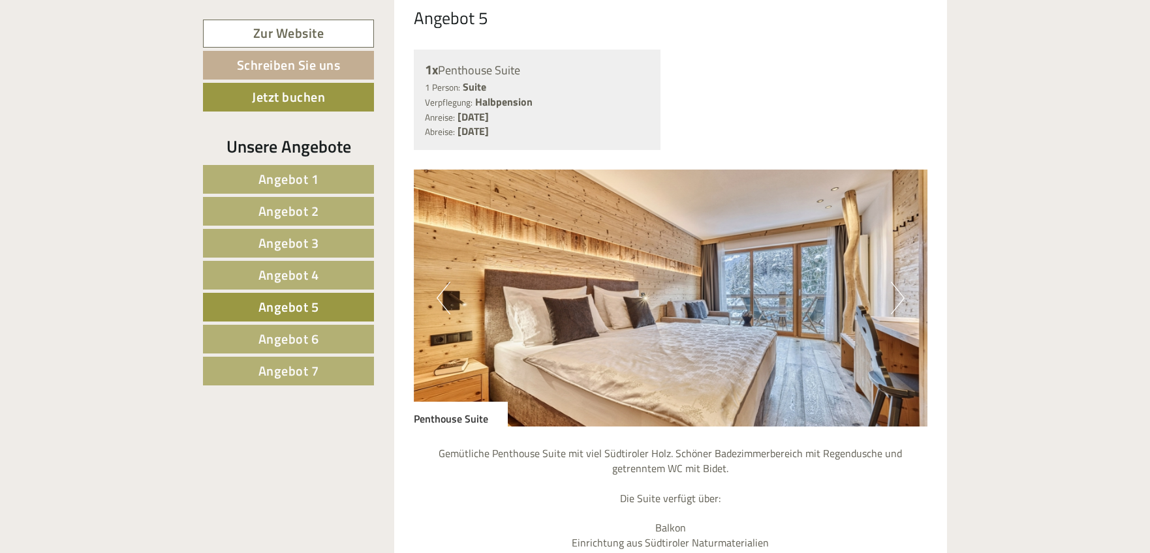
scroll to position [1255, 0]
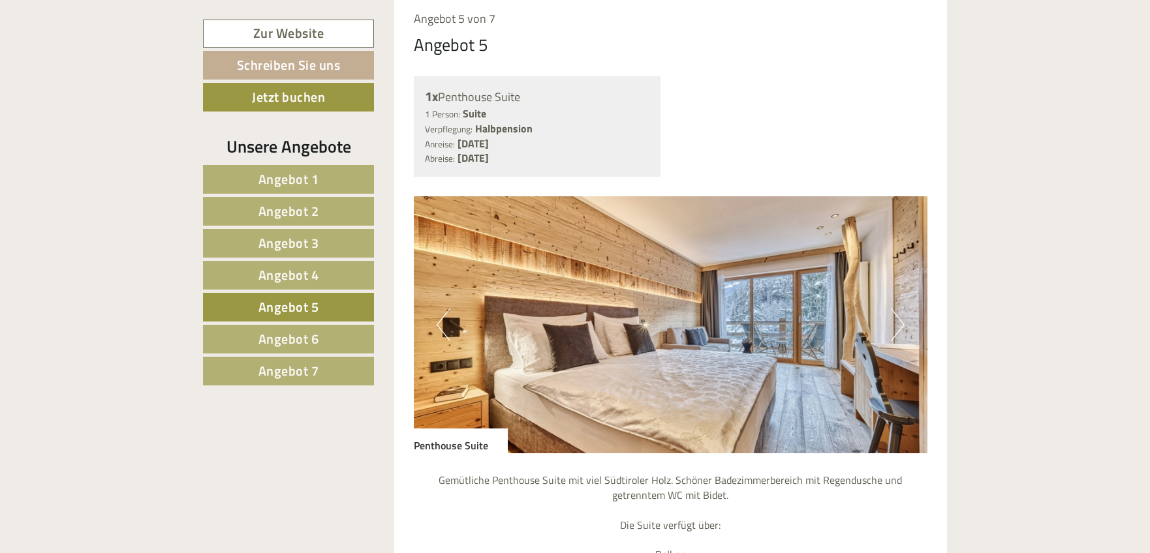
click at [894, 331] on button "Next" at bounding box center [898, 325] width 14 height 33
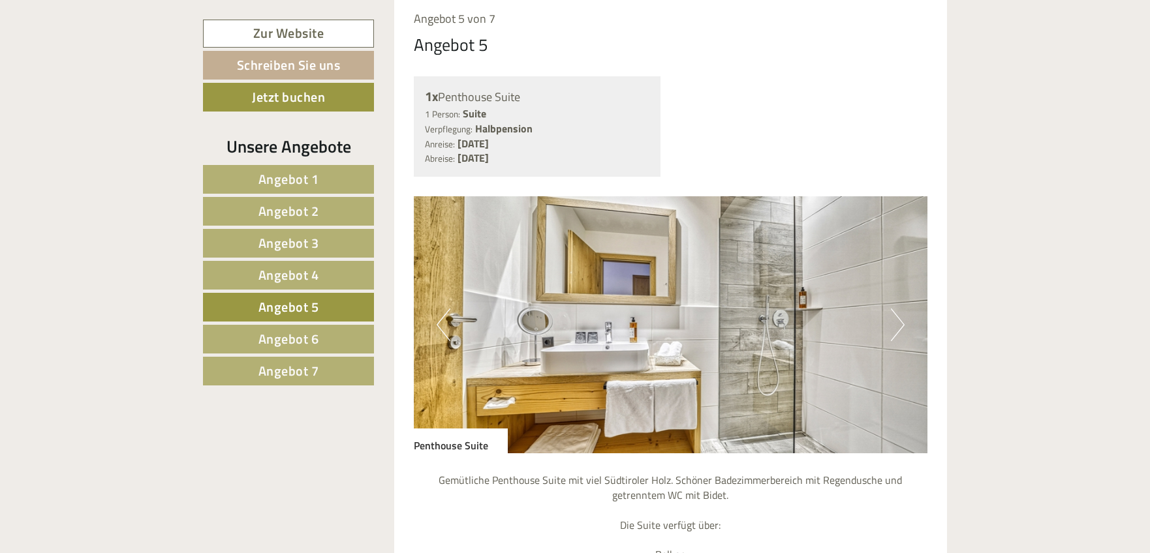
click at [894, 331] on button "Next" at bounding box center [898, 325] width 14 height 33
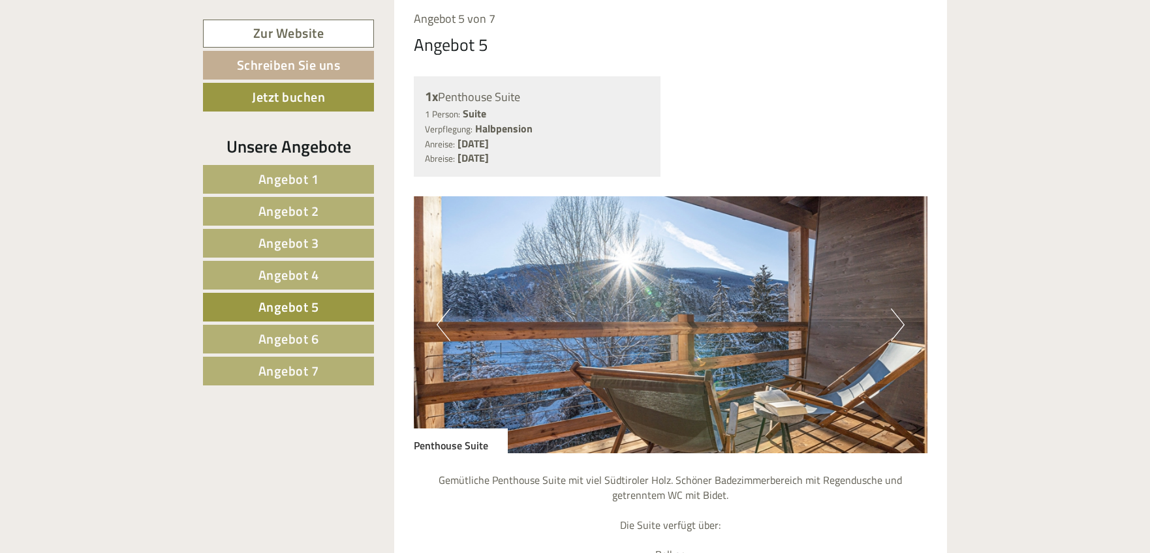
click at [894, 331] on button "Next" at bounding box center [898, 325] width 14 height 33
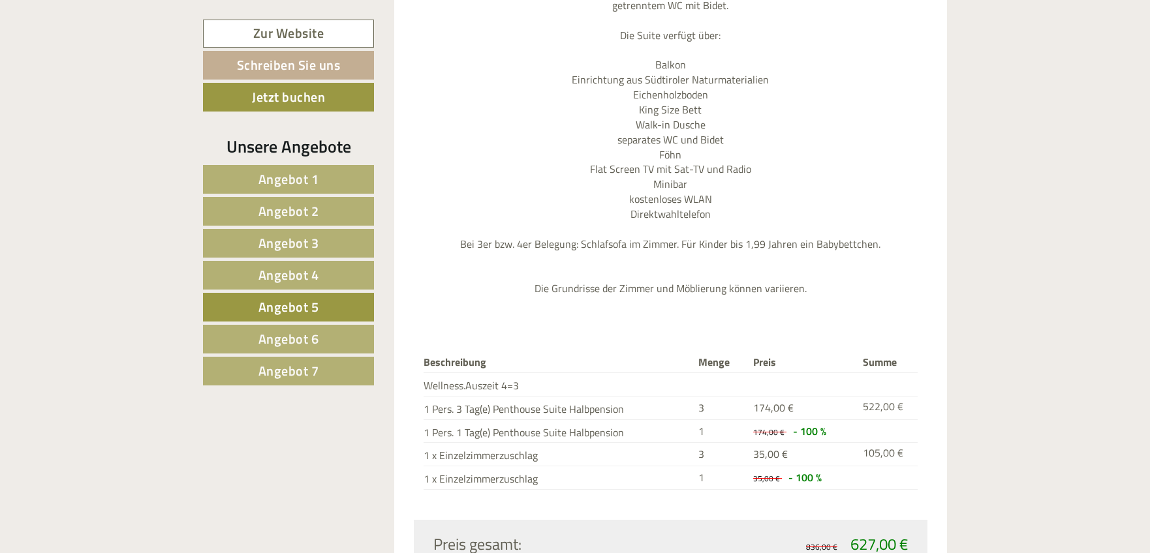
scroll to position [1725, 0]
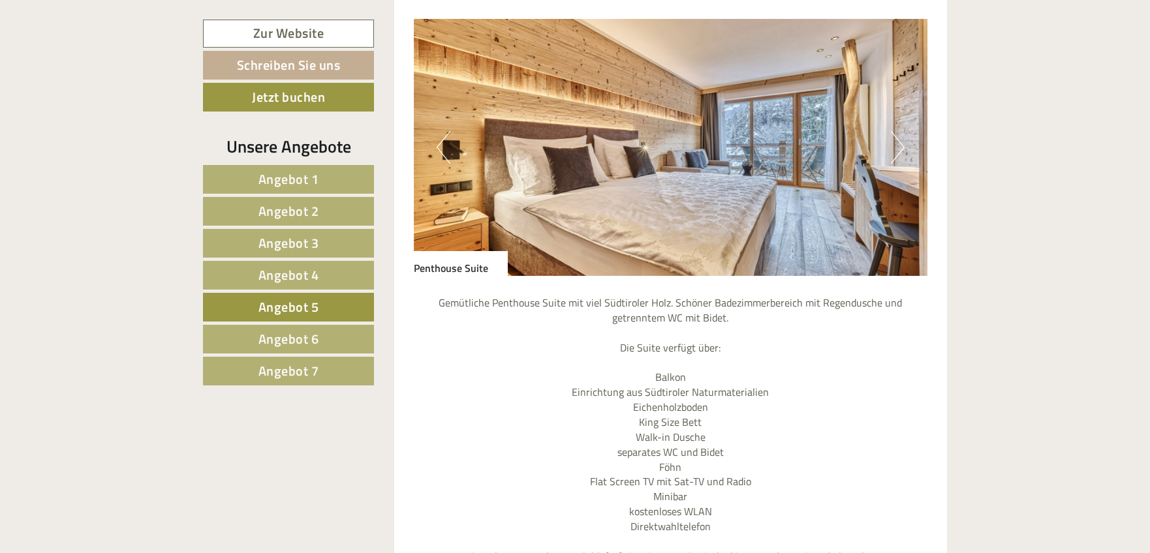
click at [264, 279] on span "Angebot 4" at bounding box center [288, 275] width 61 height 20
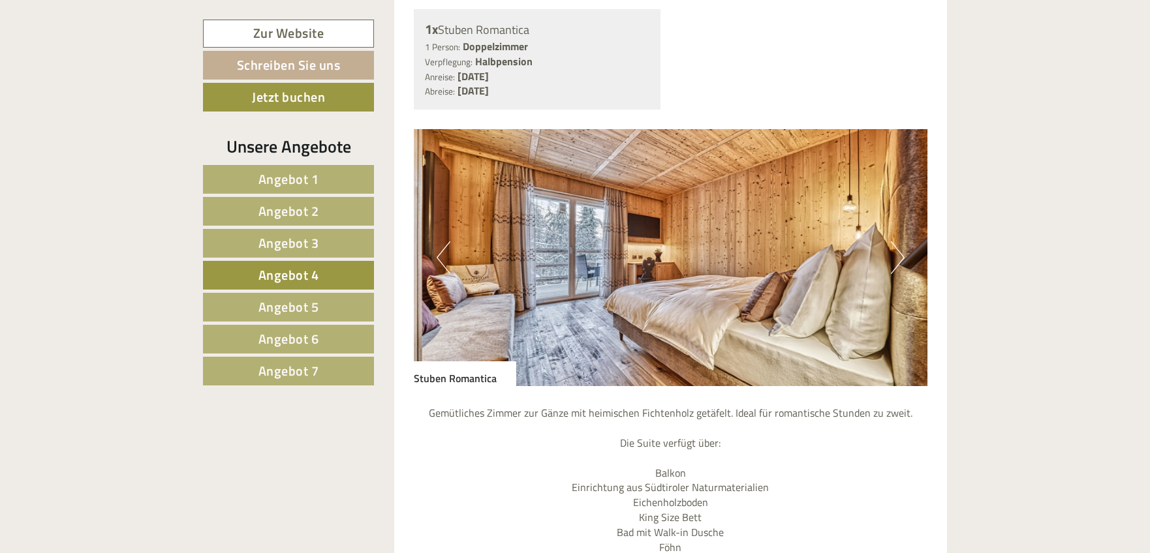
scroll to position [1388, 0]
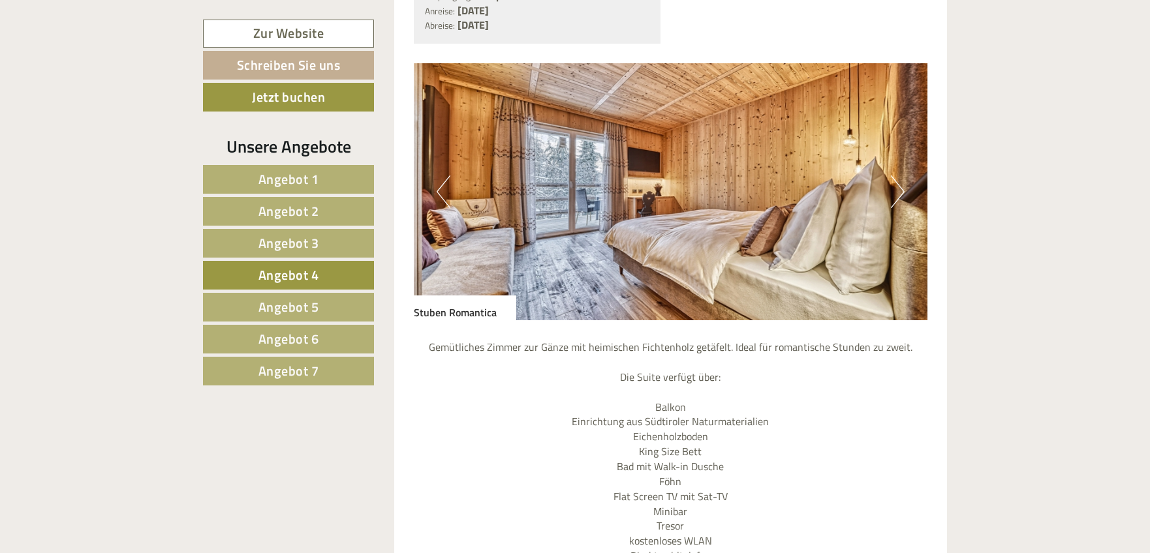
click at [296, 248] on span "Angebot 3" at bounding box center [288, 243] width 61 height 20
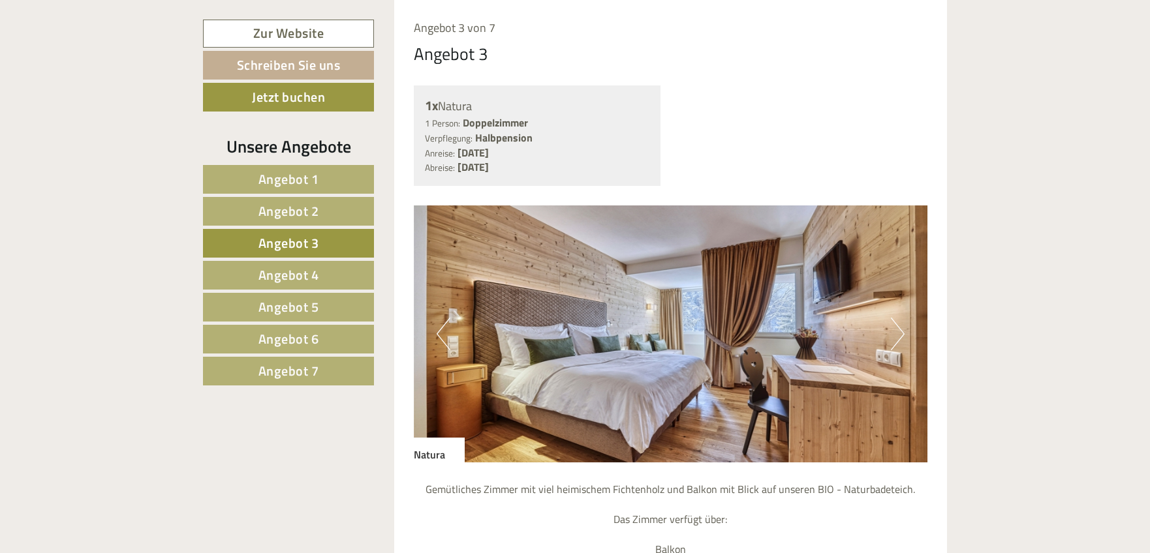
click at [302, 301] on span "Angebot 5" at bounding box center [288, 307] width 61 height 20
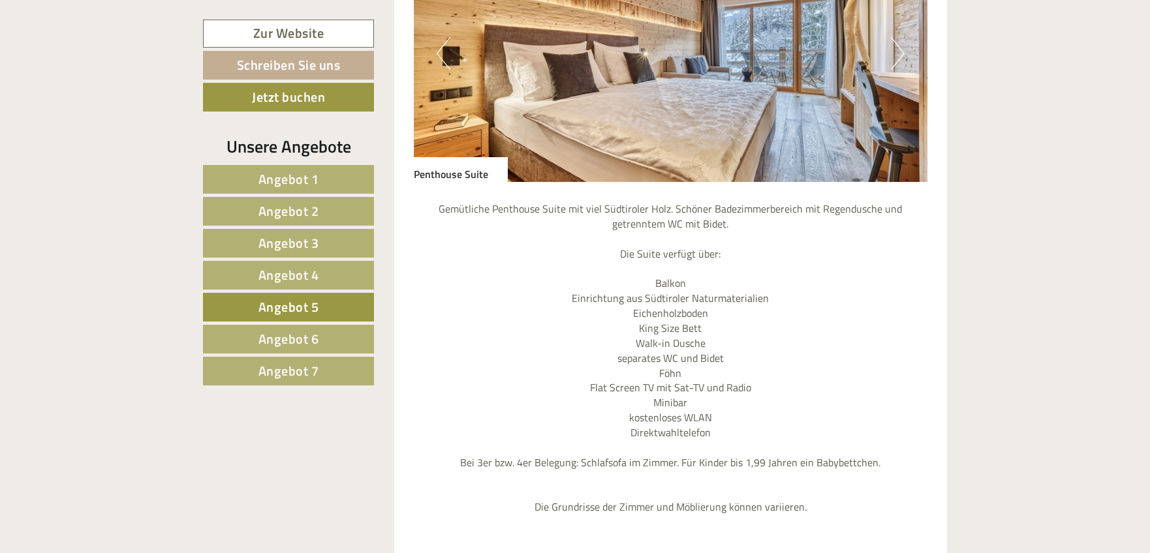
click at [308, 344] on span "Angebot 6" at bounding box center [288, 339] width 61 height 20
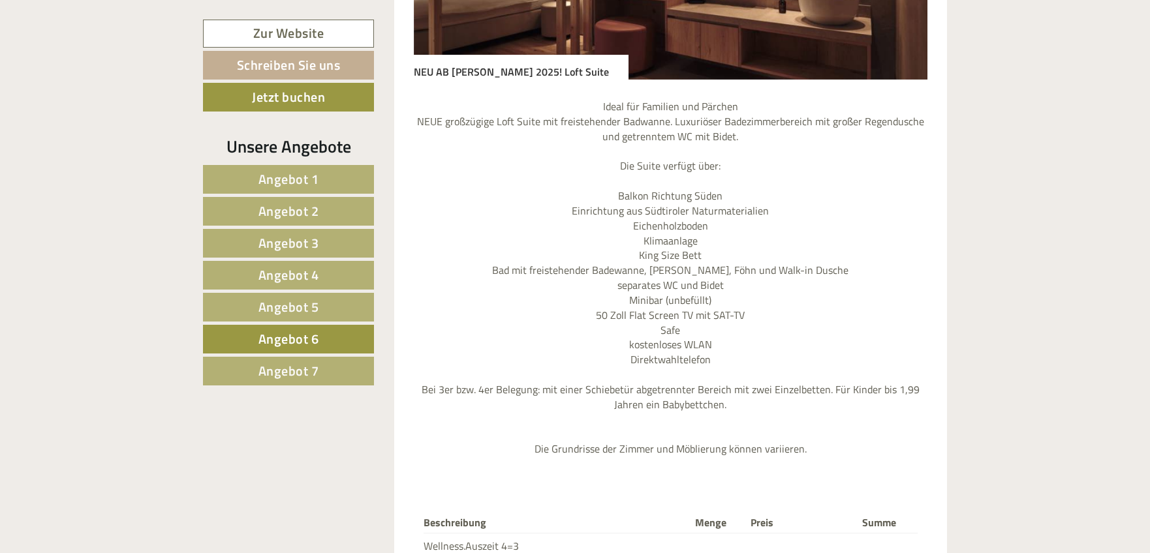
scroll to position [1894, 0]
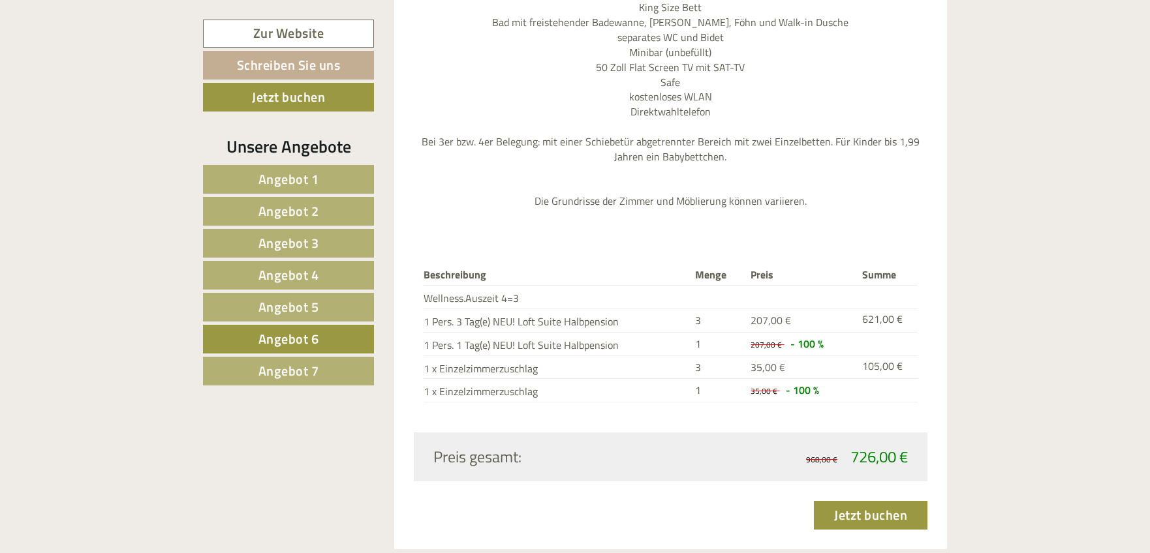
drag, startPoint x: 294, startPoint y: 311, endPoint x: 360, endPoint y: 300, distance: 66.7
click at [294, 311] on span "Angebot 5" at bounding box center [288, 307] width 61 height 20
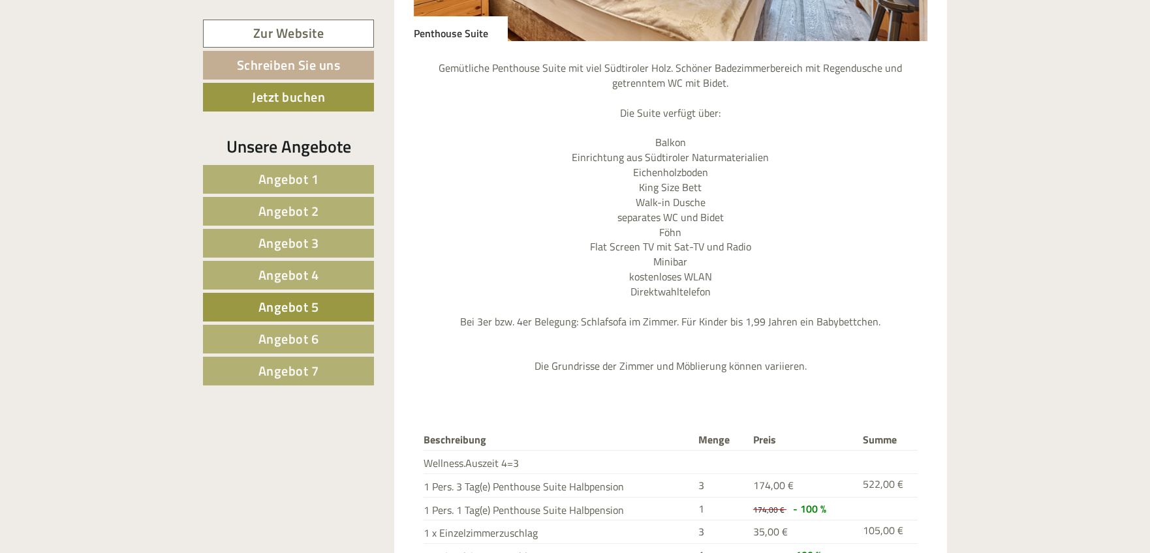
scroll to position [1854, 0]
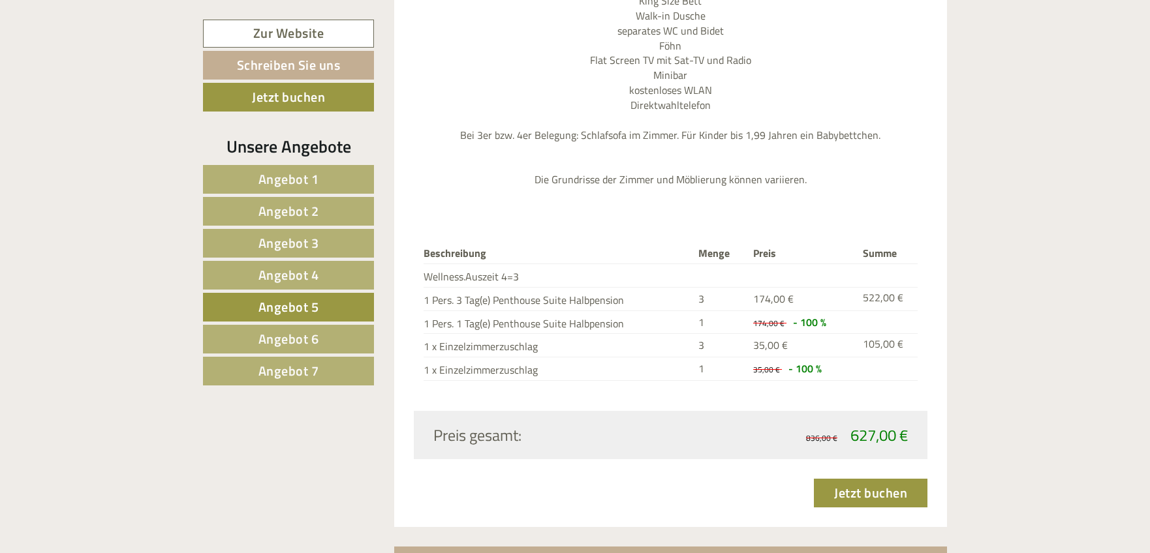
click at [315, 279] on span "Angebot 4" at bounding box center [288, 275] width 61 height 20
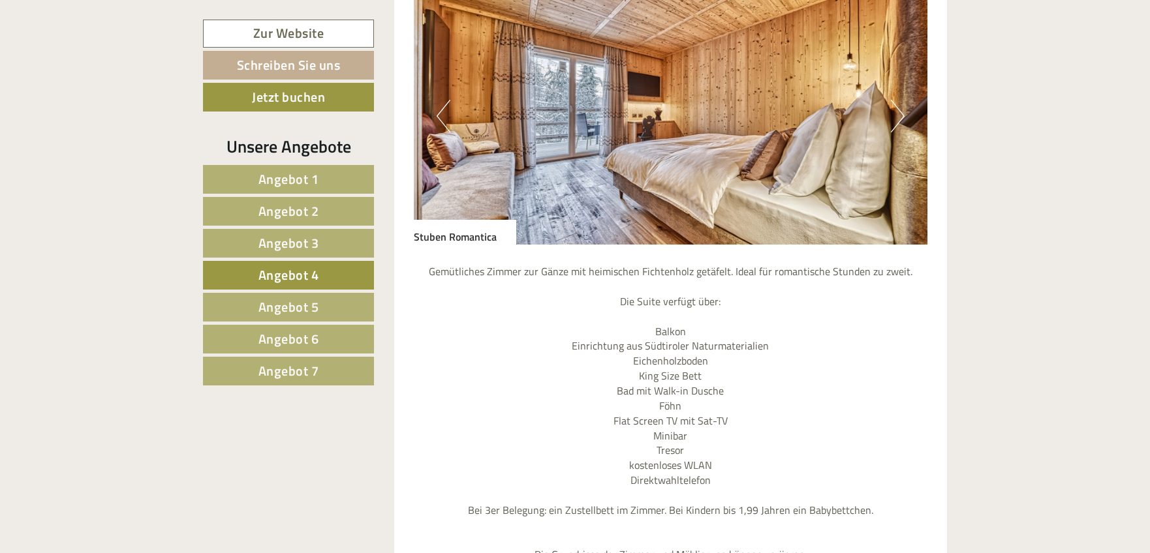
scroll to position [1465, 0]
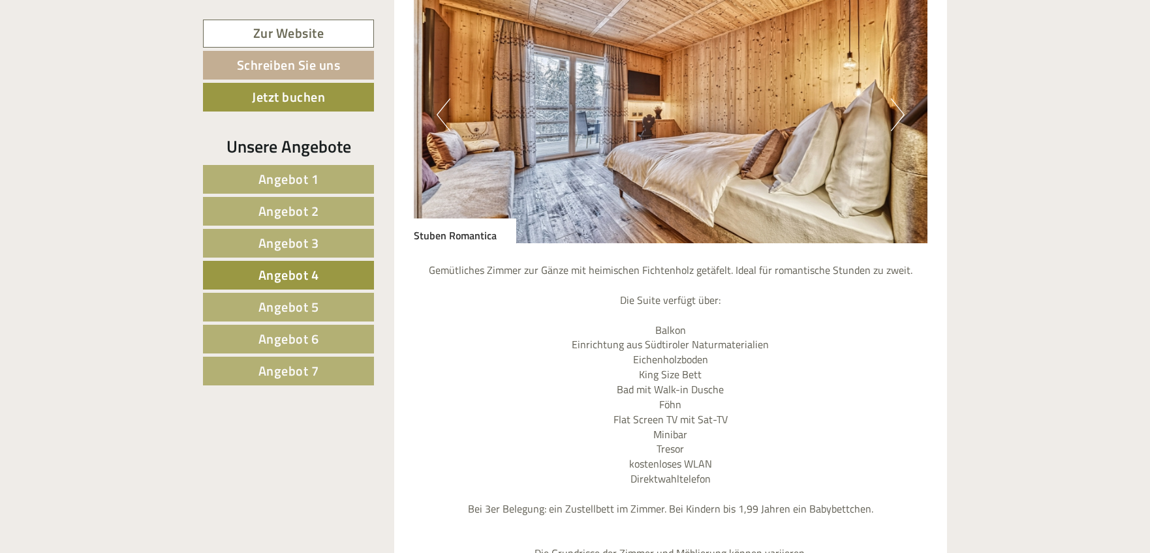
click at [319, 301] on link "Angebot 5" at bounding box center [288, 307] width 171 height 29
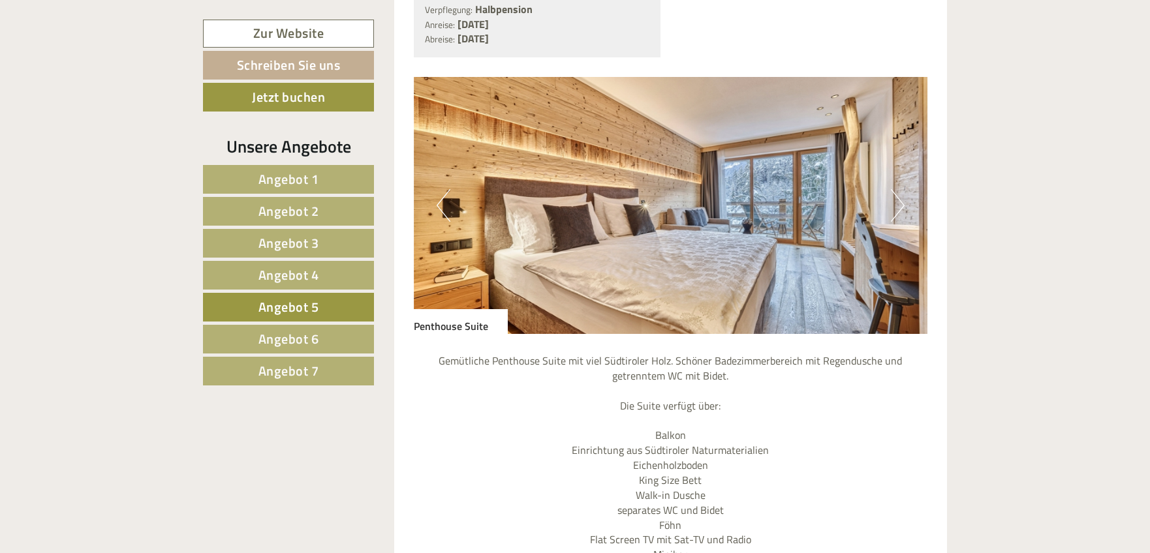
scroll to position [1368, 0]
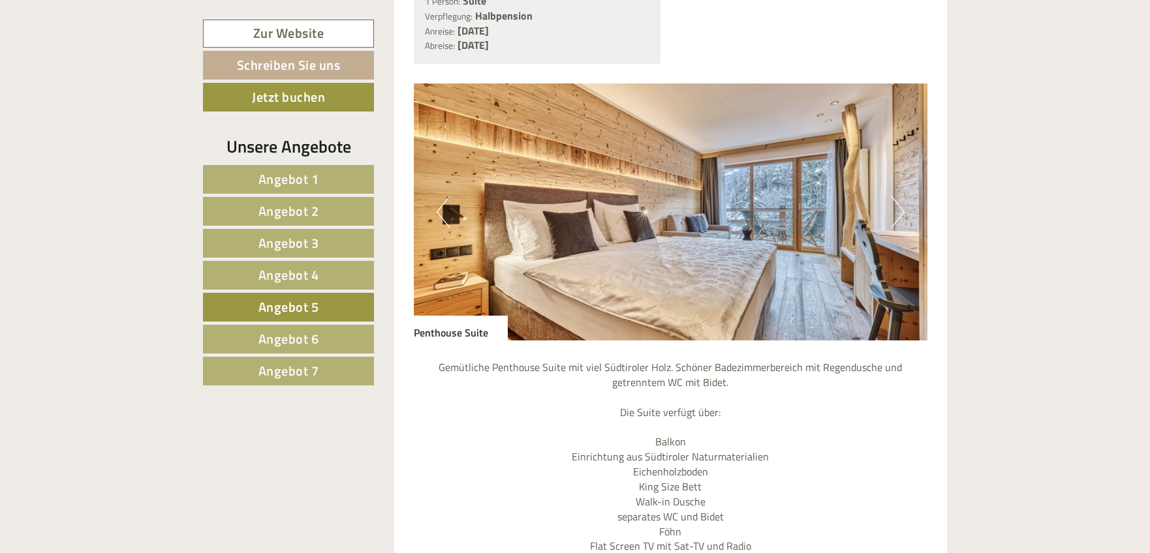
click at [900, 209] on button "Next" at bounding box center [898, 212] width 14 height 33
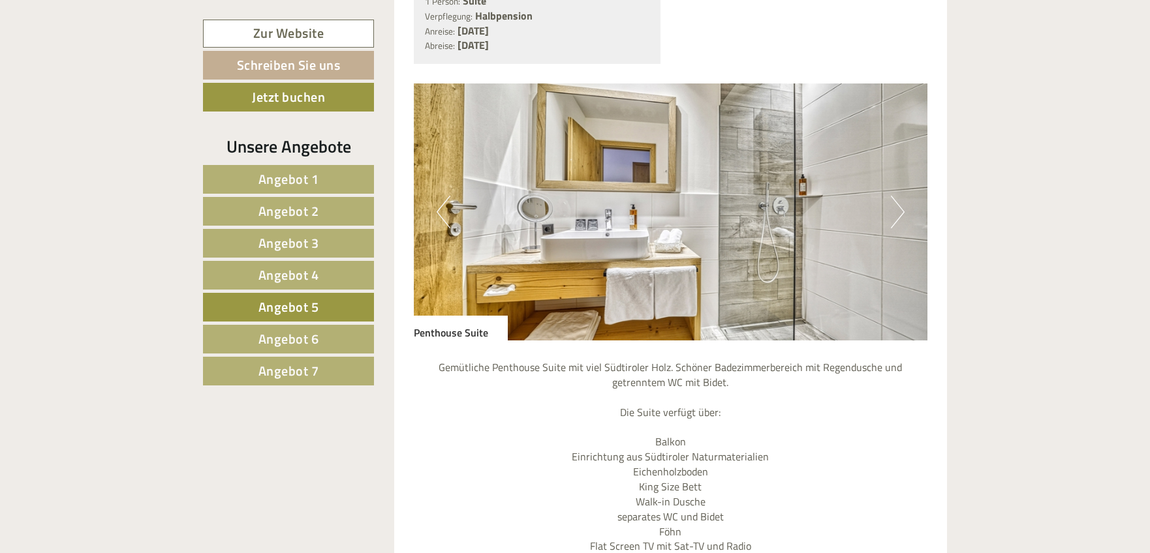
click at [900, 209] on button "Next" at bounding box center [898, 212] width 14 height 33
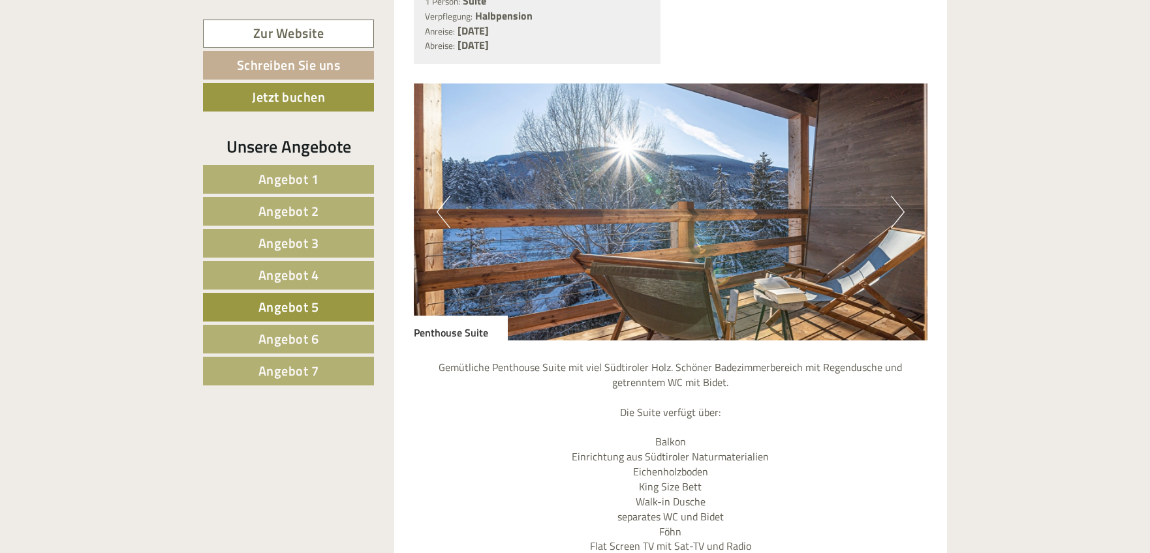
click at [290, 277] on span "Angebot 4" at bounding box center [288, 275] width 61 height 20
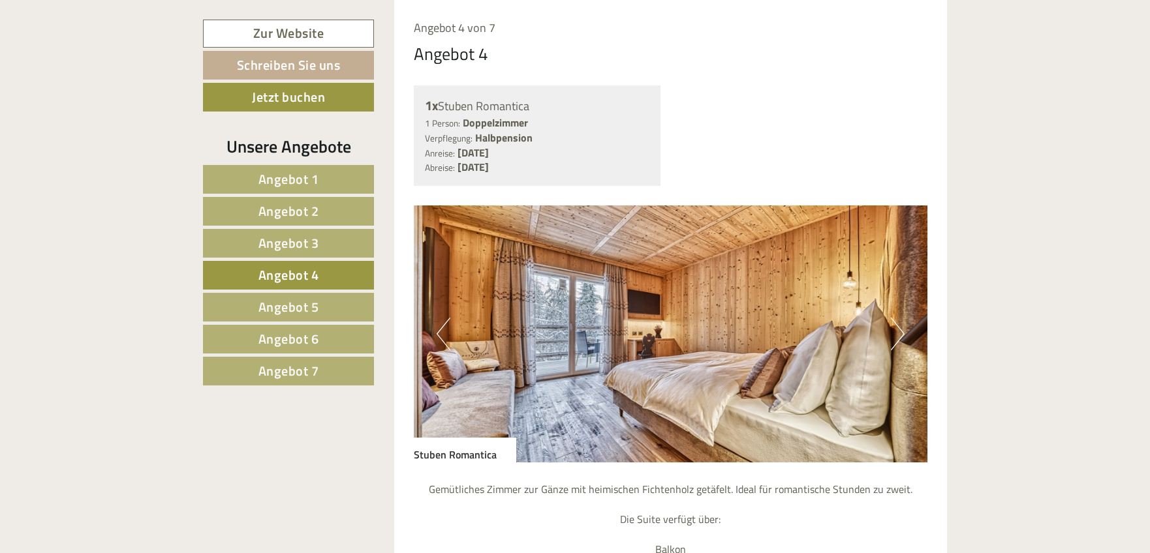
click at [896, 334] on button "Next" at bounding box center [898, 334] width 14 height 33
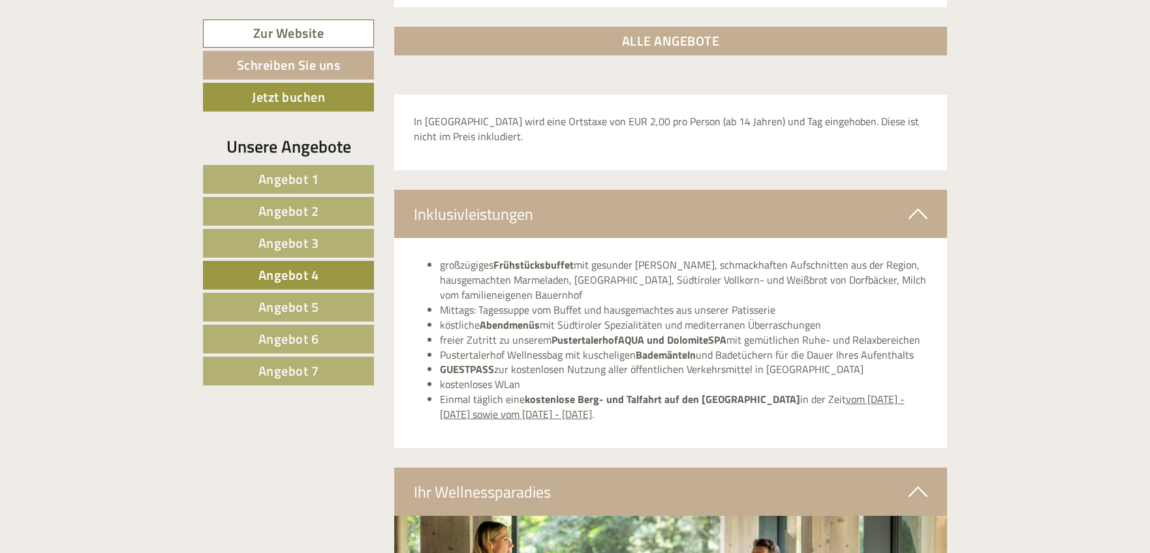
scroll to position [2373, 0]
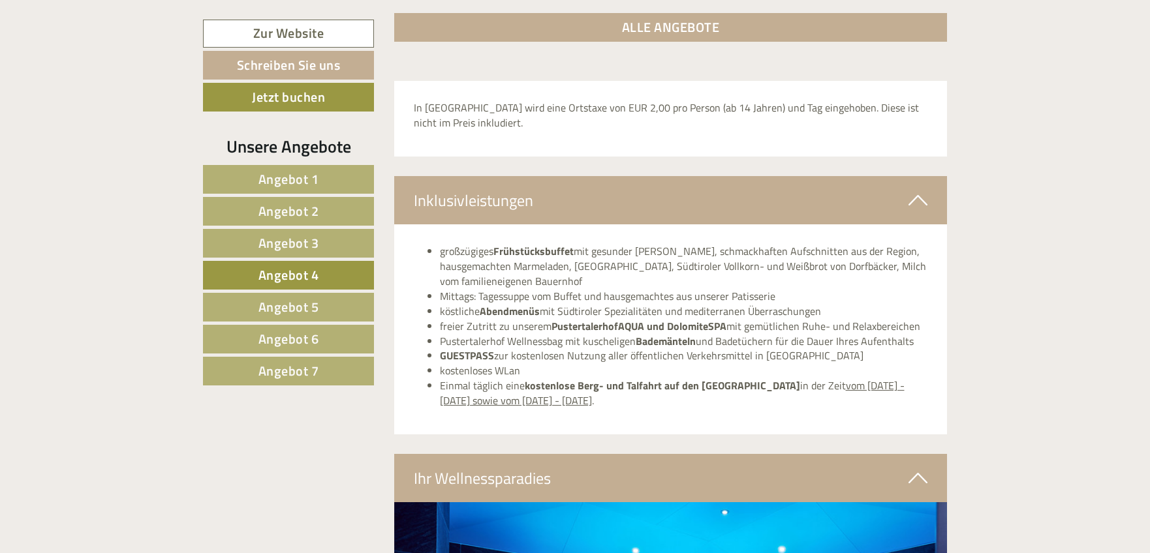
click at [306, 305] on span "Angebot 5" at bounding box center [288, 307] width 61 height 20
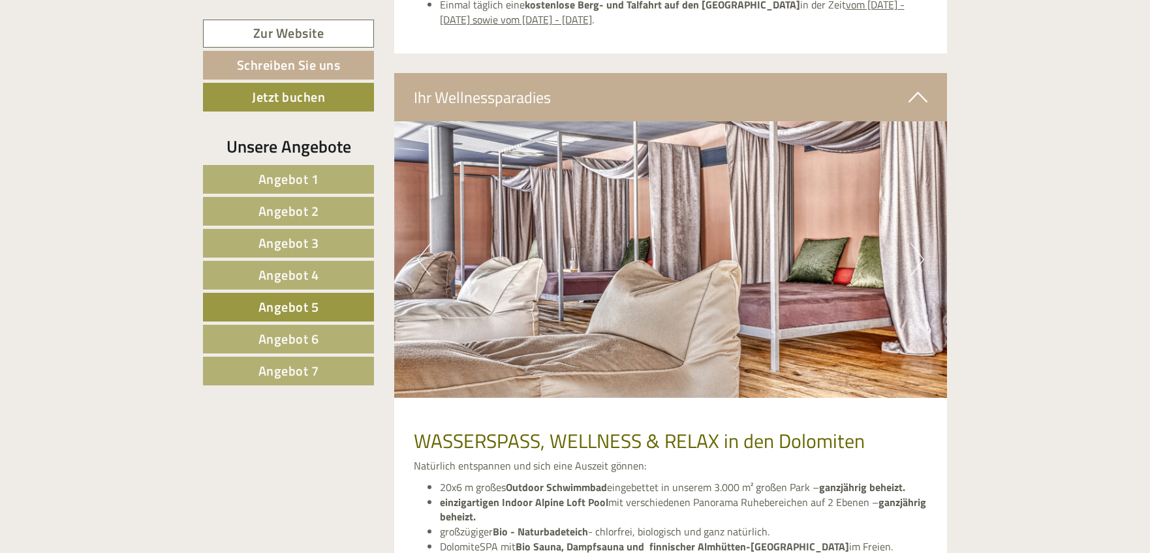
scroll to position [2915, 0]
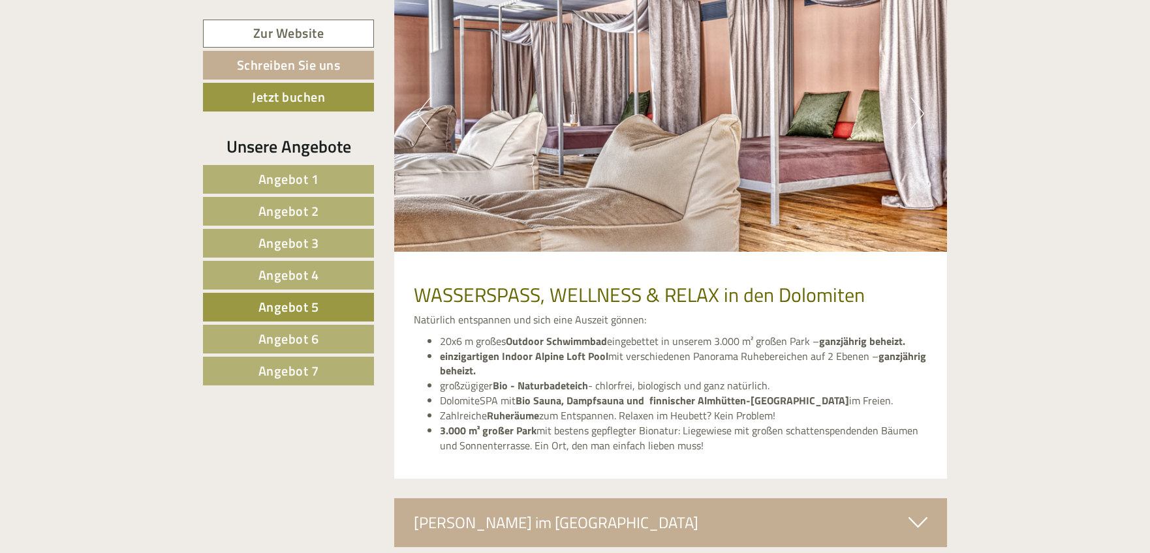
click at [303, 277] on span "Angebot 4" at bounding box center [288, 275] width 61 height 20
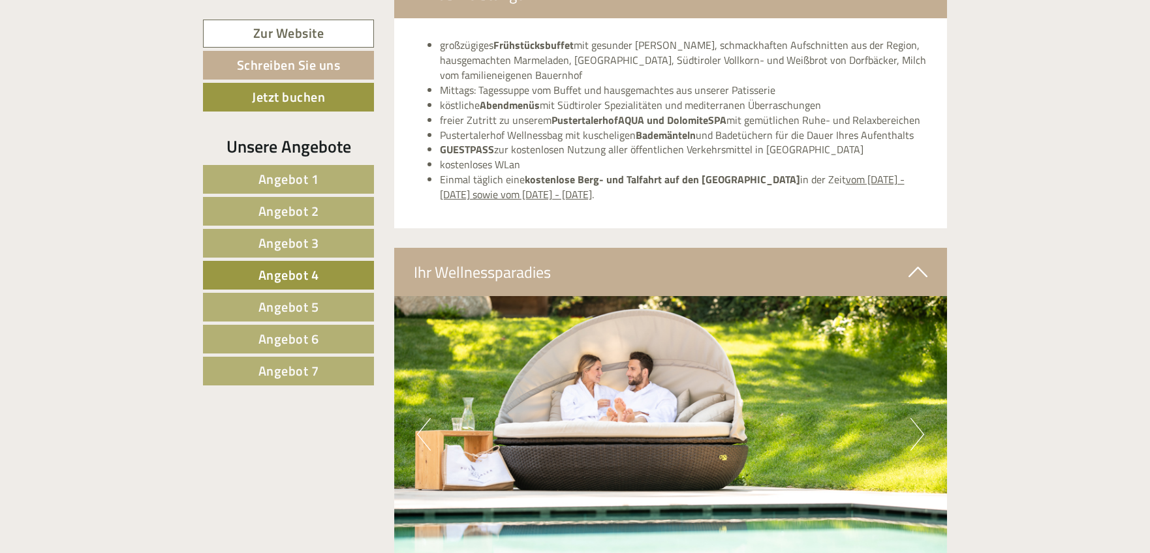
scroll to position [2647, 0]
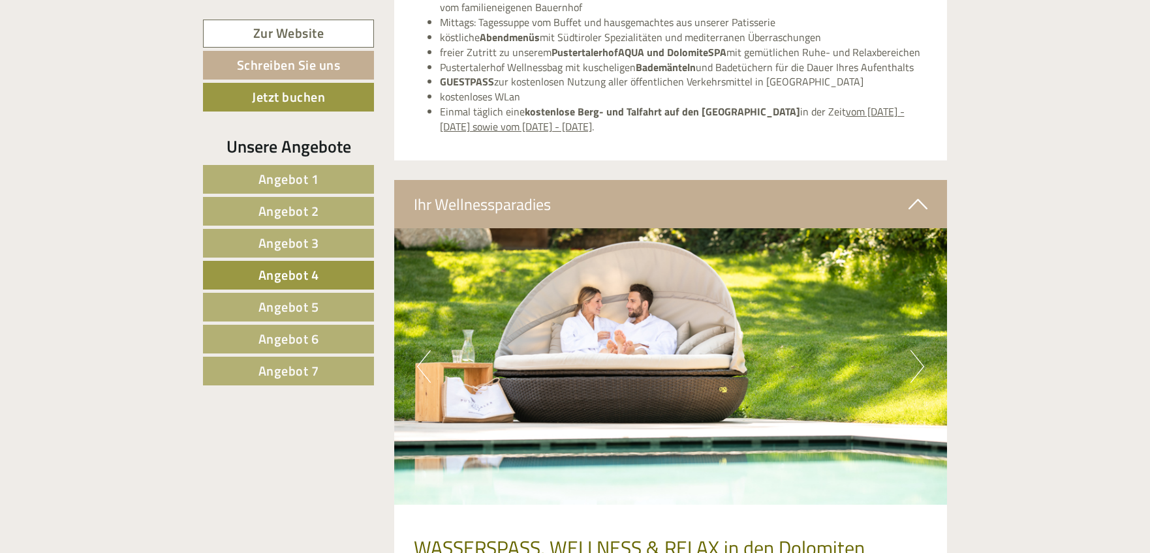
click at [911, 365] on button "Next" at bounding box center [917, 366] width 14 height 33
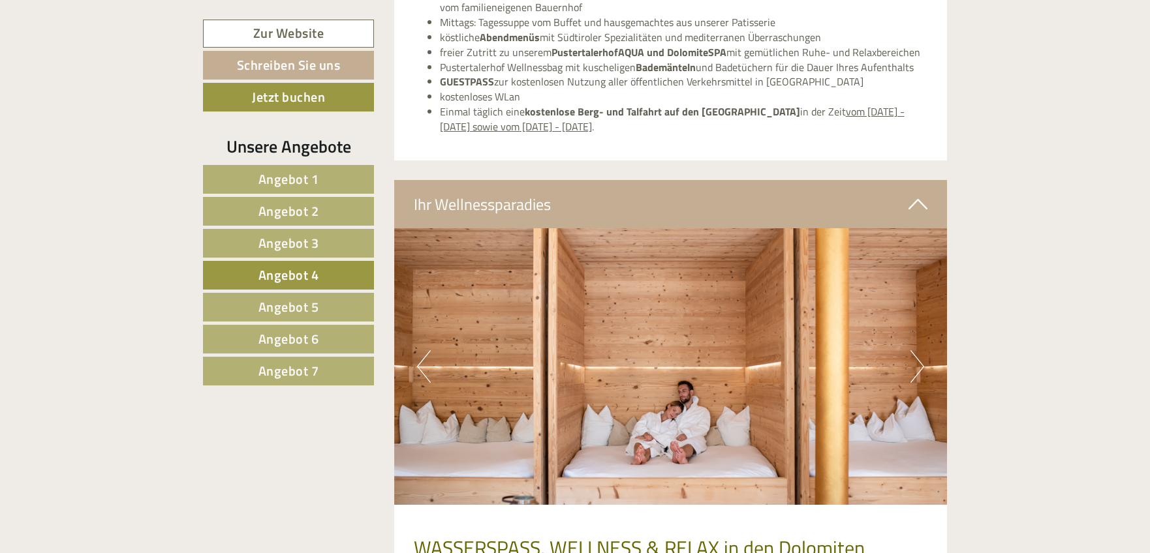
click at [911, 365] on button "Next" at bounding box center [917, 366] width 14 height 33
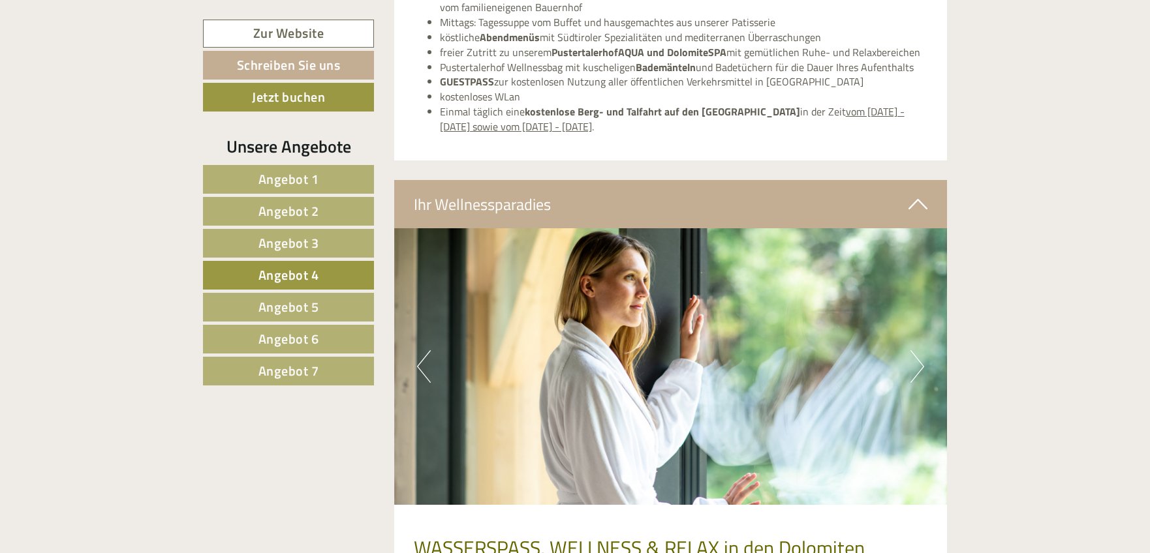
click at [911, 365] on button "Next" at bounding box center [917, 366] width 14 height 33
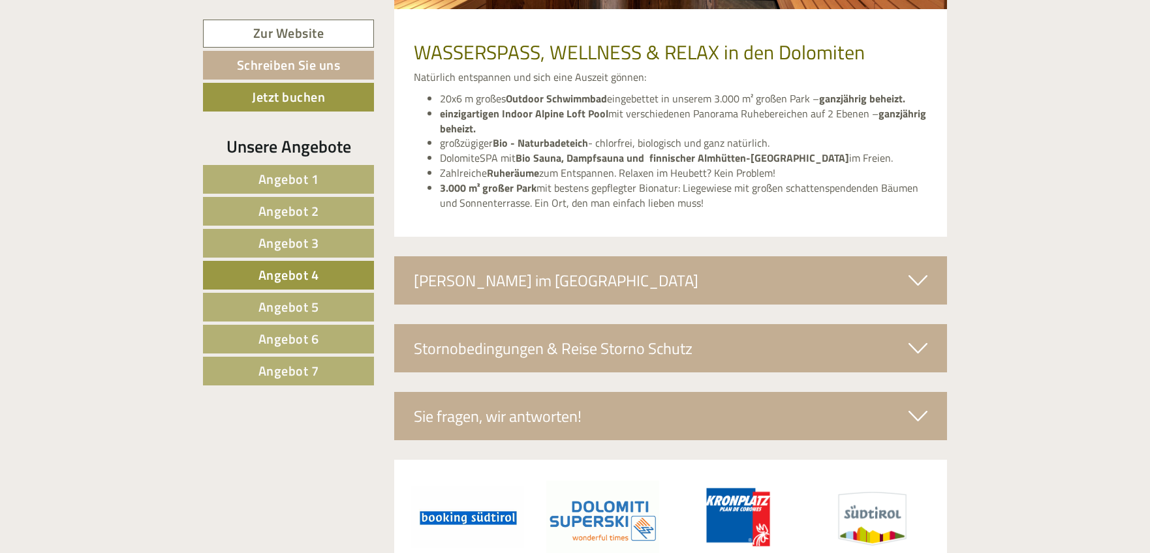
scroll to position [3145, 0]
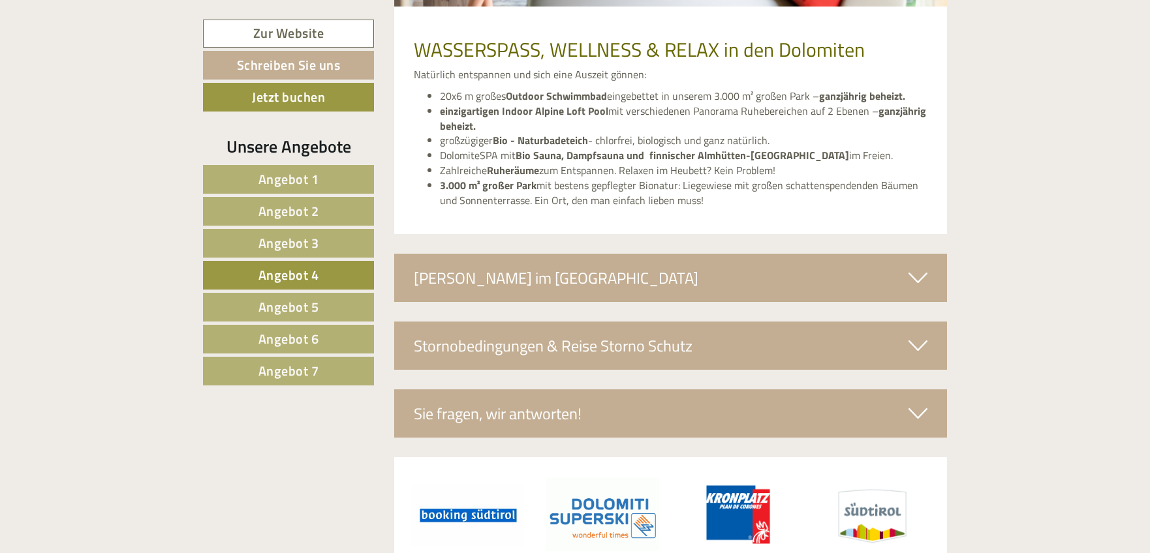
click at [916, 348] on icon at bounding box center [917, 346] width 19 height 22
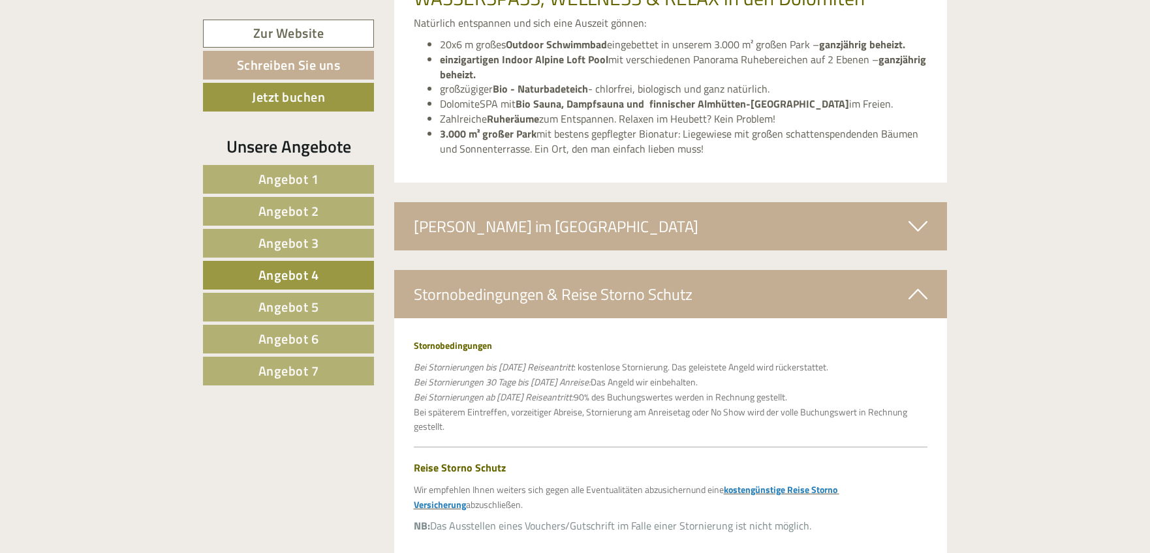
scroll to position [3214, 0]
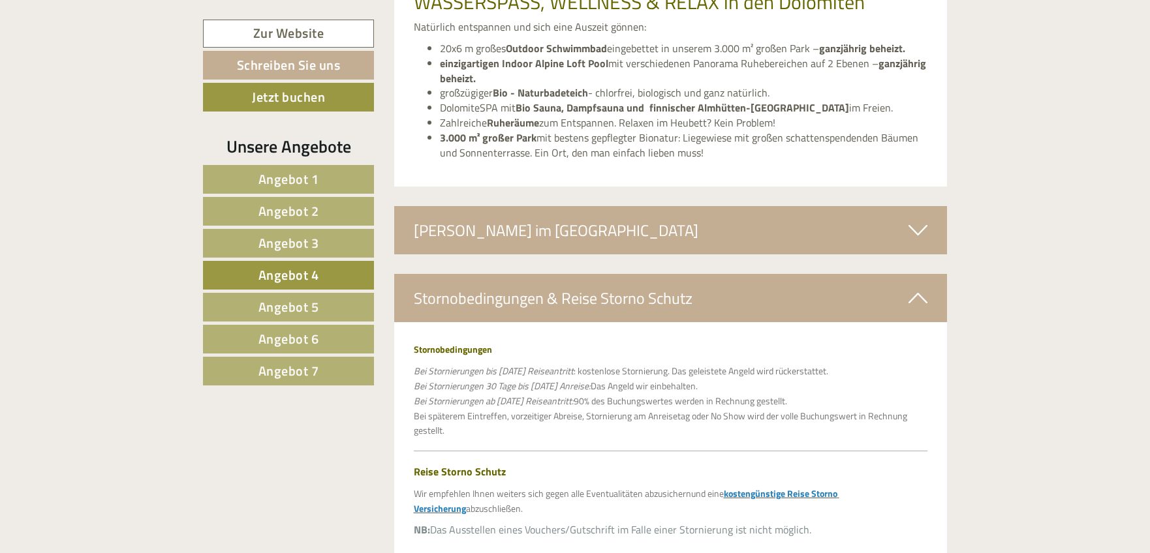
click at [266, 312] on span "Angebot 5" at bounding box center [288, 307] width 61 height 20
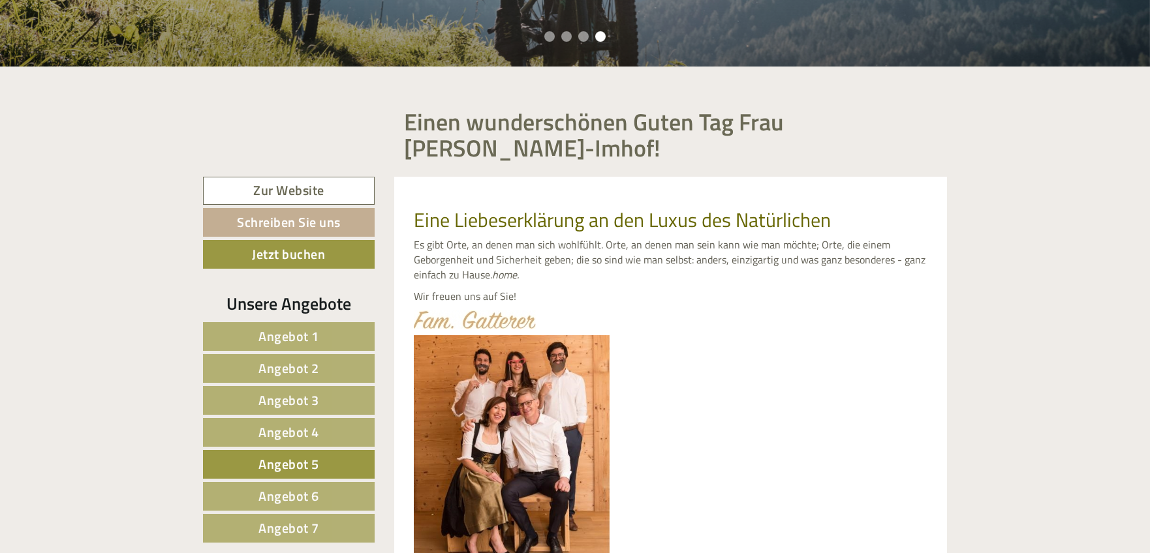
scroll to position [563, 0]
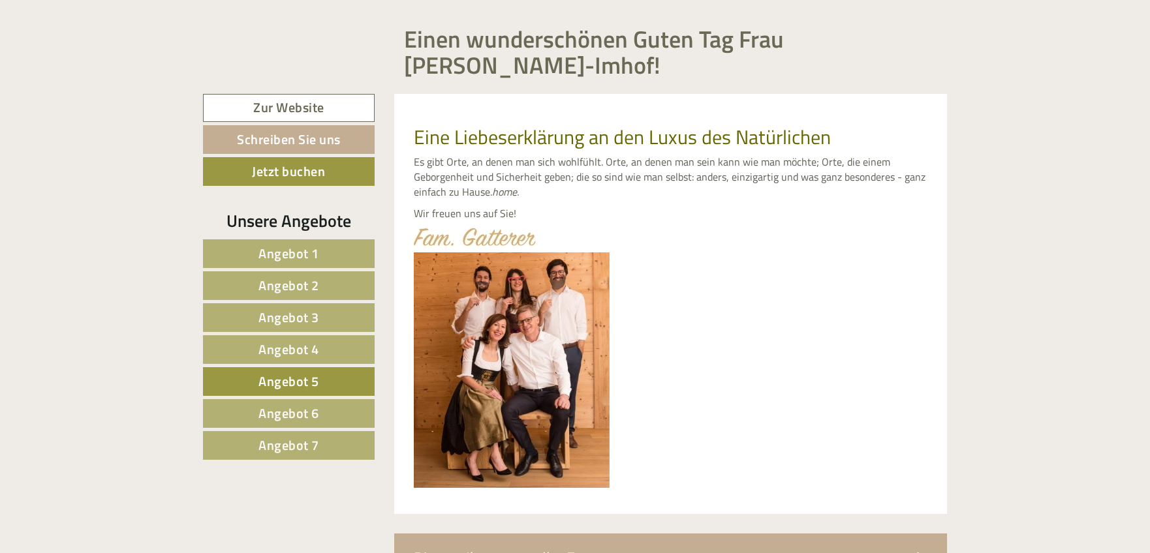
click at [326, 378] on link "Angebot 5" at bounding box center [289, 381] width 172 height 29
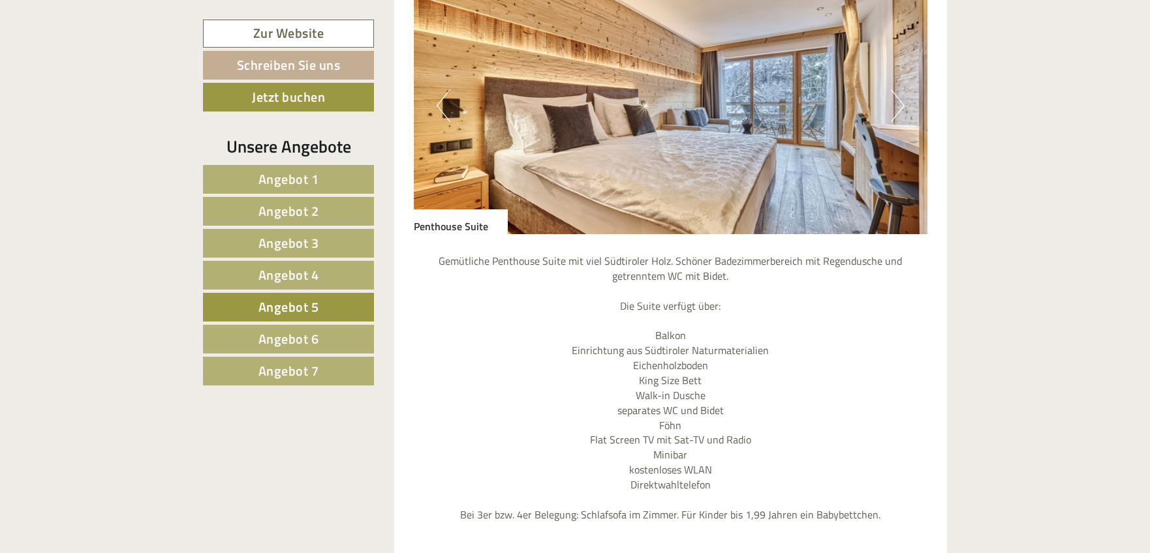
scroll to position [1428, 0]
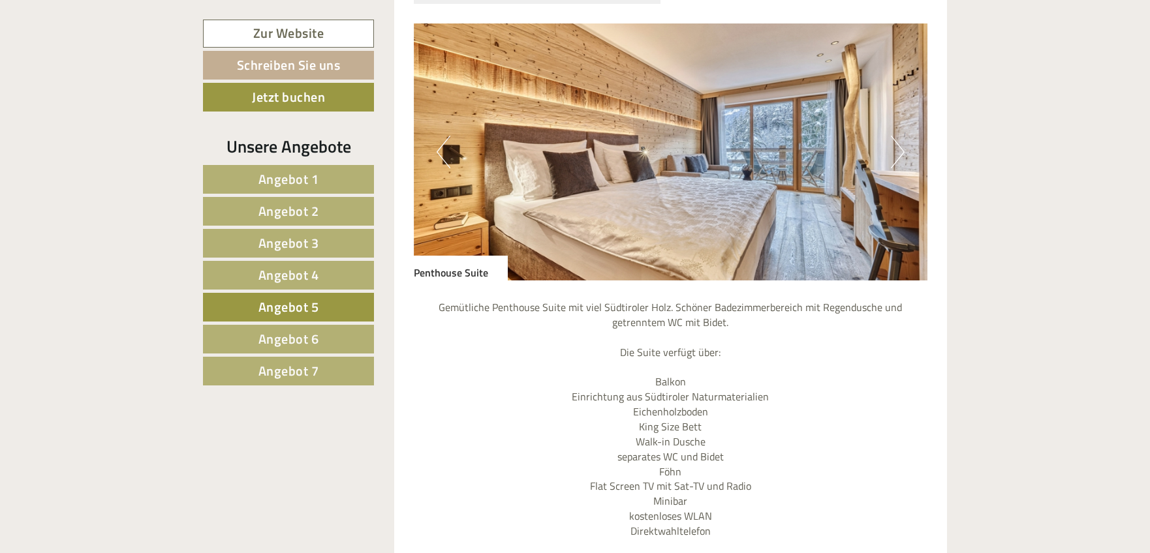
click at [899, 159] on button "Next" at bounding box center [898, 152] width 14 height 33
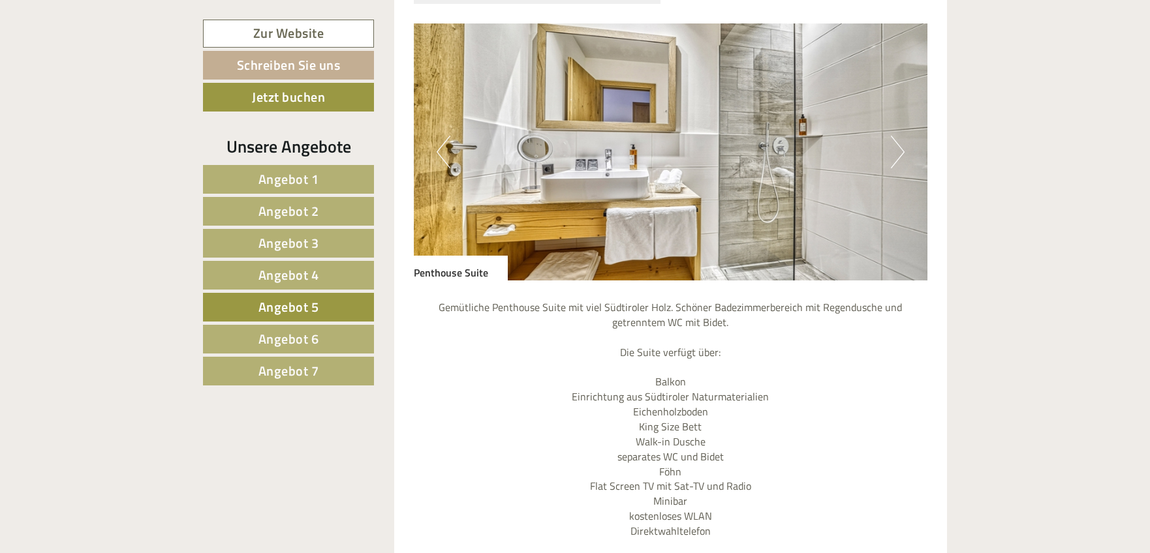
click at [899, 159] on button "Next" at bounding box center [898, 152] width 14 height 33
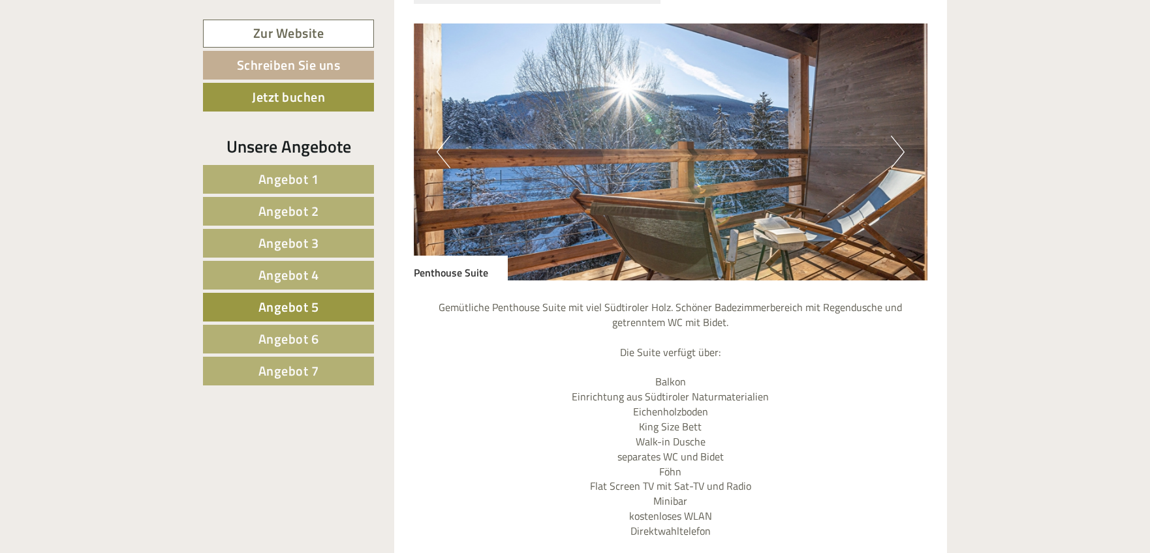
click at [899, 159] on button "Next" at bounding box center [898, 152] width 14 height 33
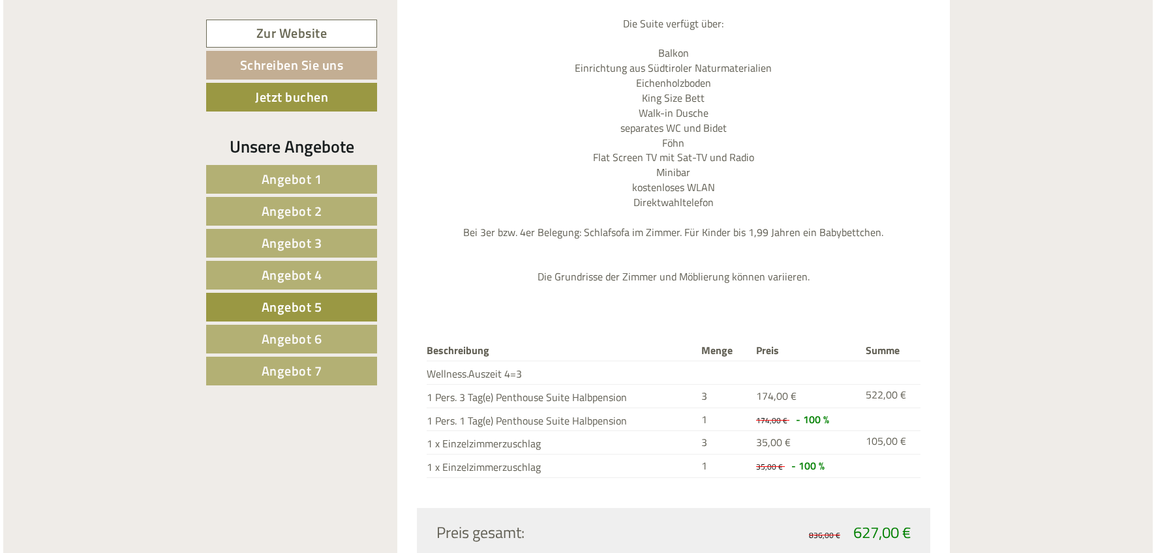
scroll to position [1940, 0]
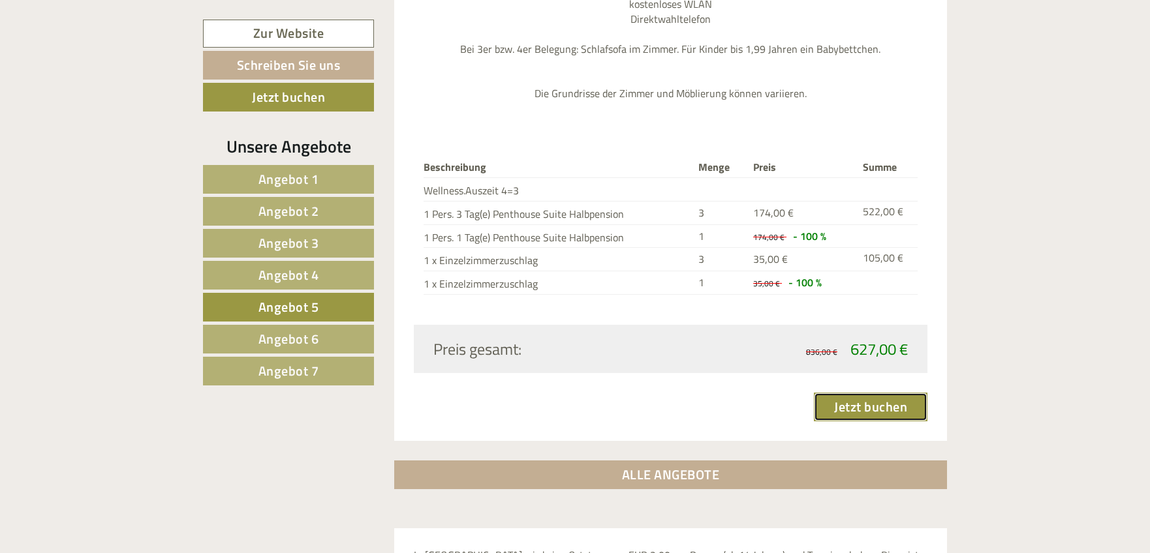
click at [847, 412] on link "Jetzt buchen" at bounding box center [871, 407] width 114 height 29
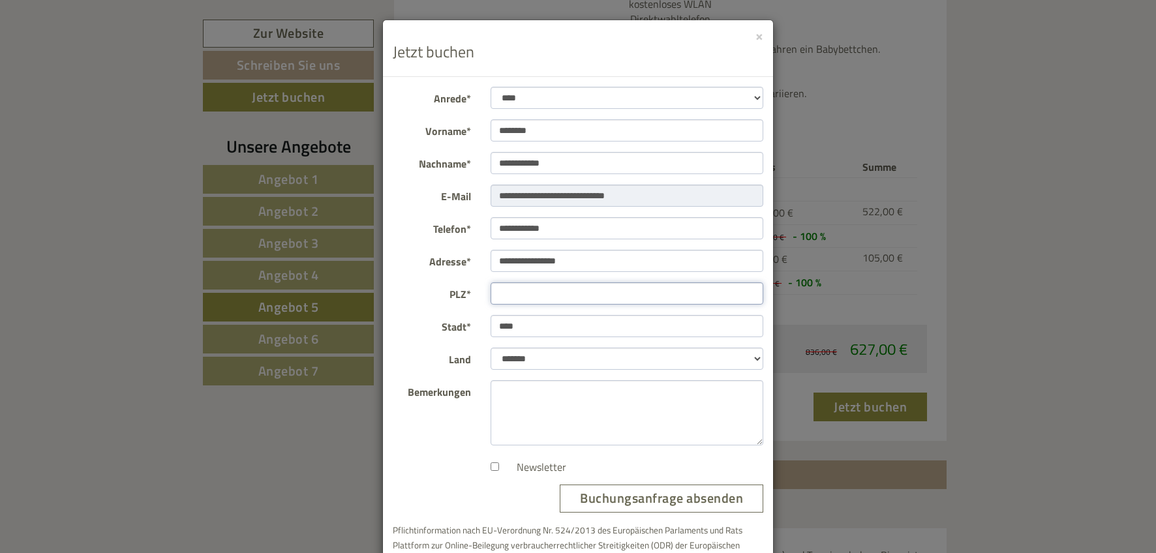
click at [609, 294] on input "PLZ*" at bounding box center [627, 294] width 273 height 22
type input "****"
click at [617, 329] on input "****" at bounding box center [627, 326] width 273 height 22
type input "*"
type input "****"
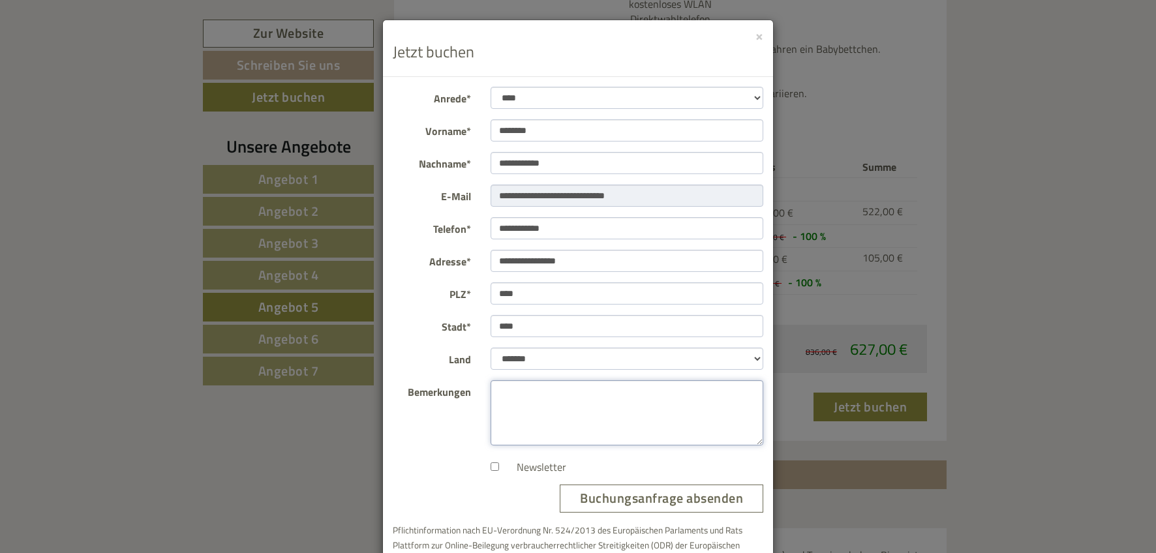
click at [639, 409] on textarea "Bemerkungen" at bounding box center [627, 412] width 273 height 65
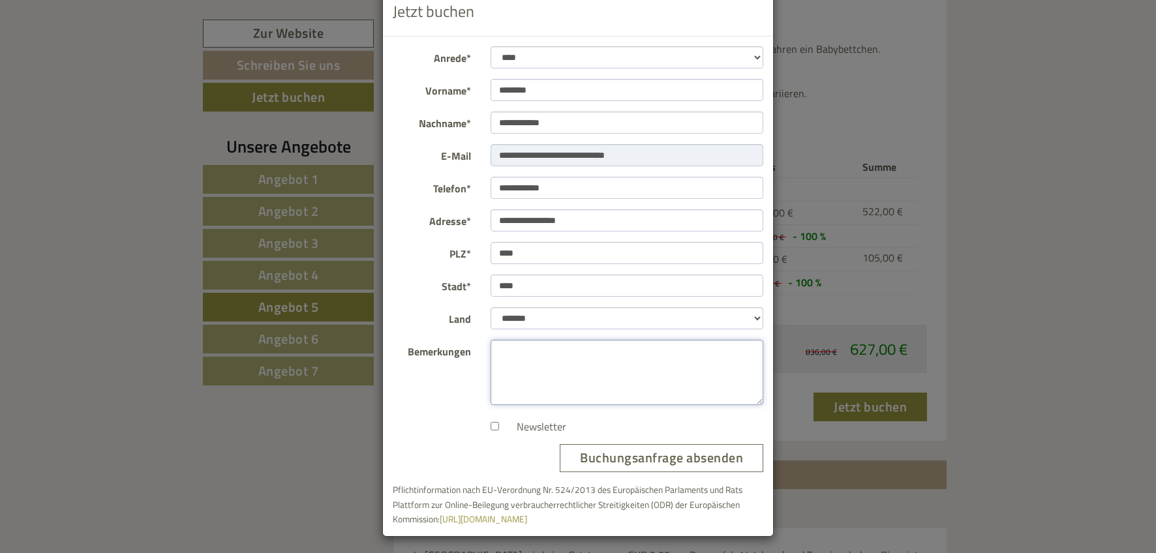
scroll to position [44, 0]
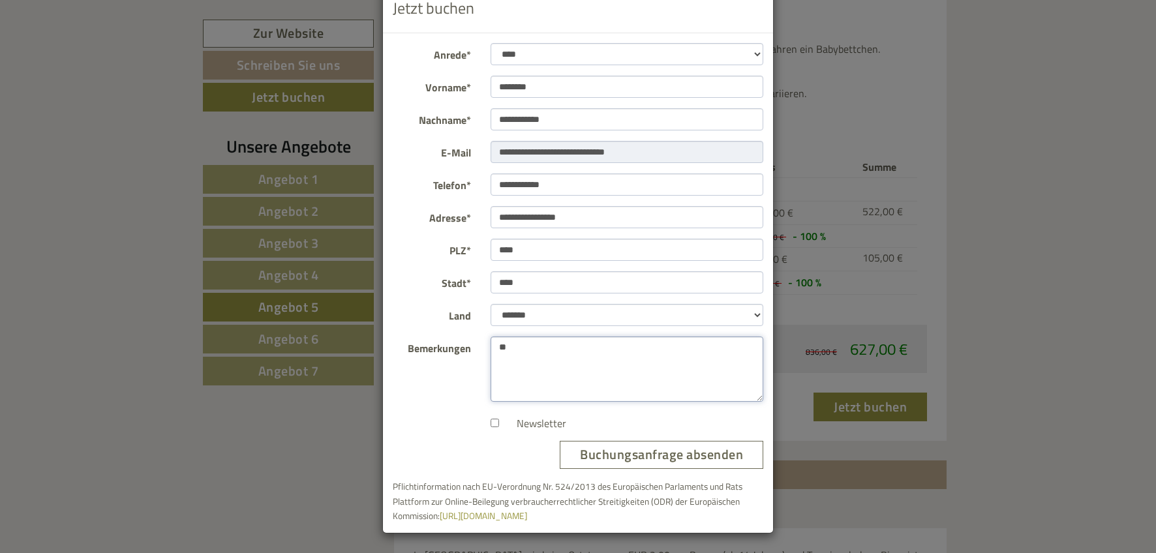
type textarea "*"
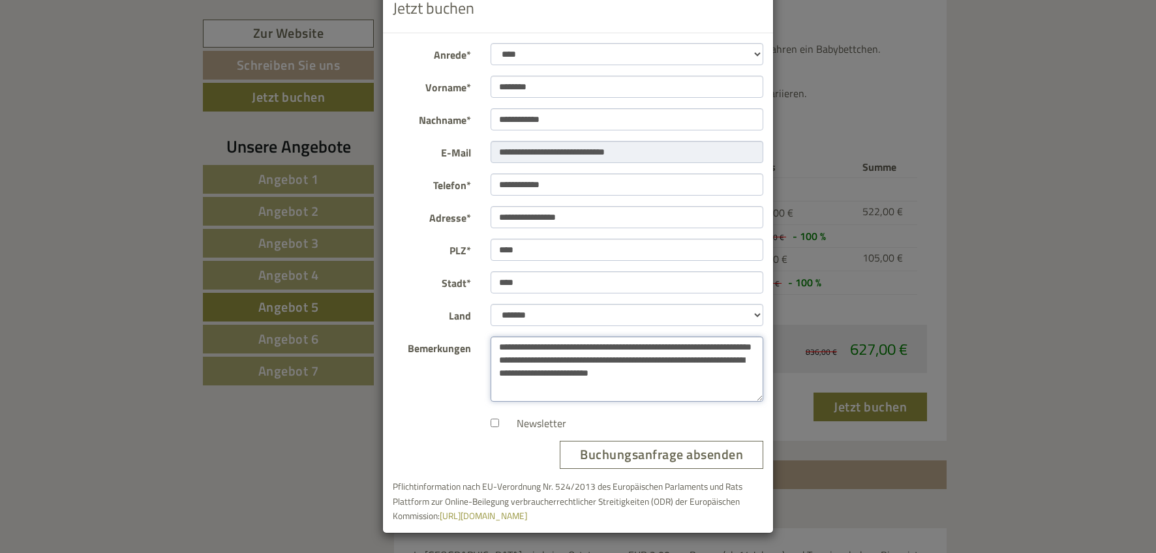
click at [580, 347] on textarea "**********" at bounding box center [627, 369] width 273 height 65
click at [0, 0] on lt-span "* *****" at bounding box center [0, 0] width 0 height 0
type textarea "**********"
click at [630, 453] on button "Buchungsanfrage absenden" at bounding box center [662, 455] width 204 height 28
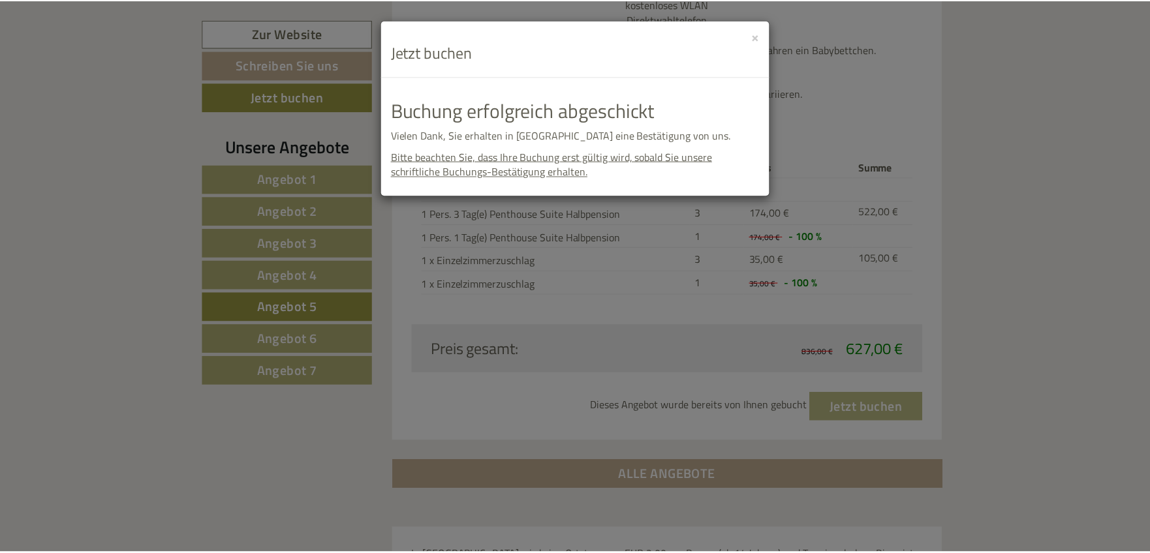
scroll to position [0, 0]
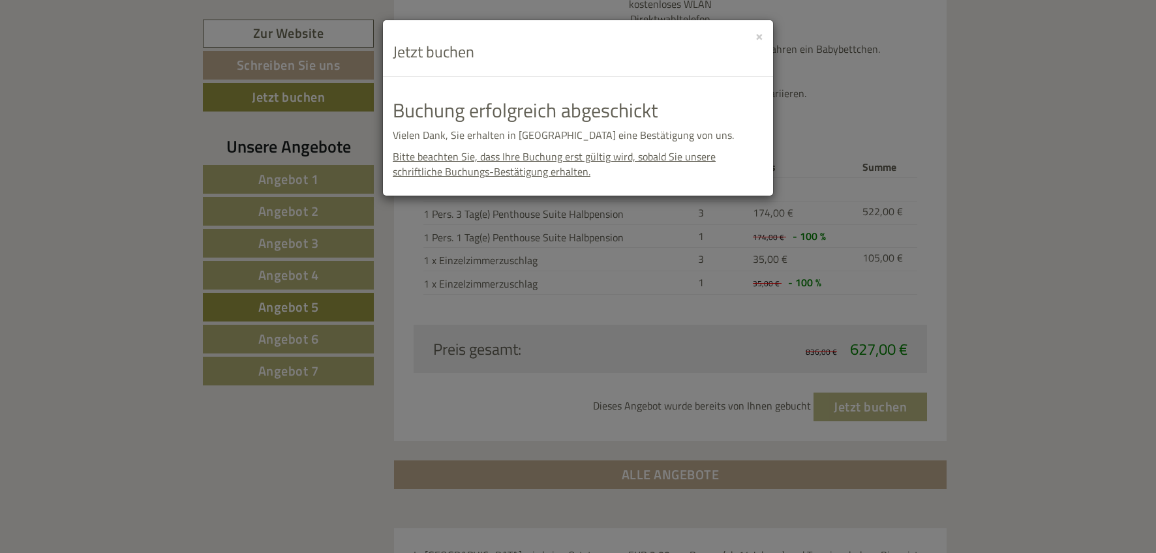
click at [590, 380] on div "**********" at bounding box center [578, 276] width 1156 height 553
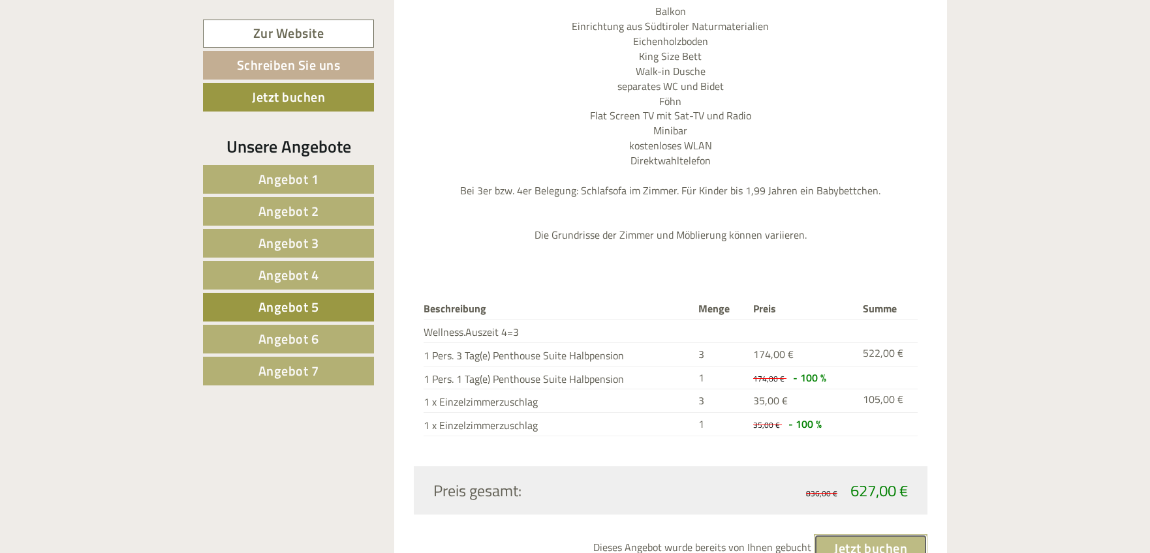
scroll to position [1796, 0]
